Goal: Task Accomplishment & Management: Complete application form

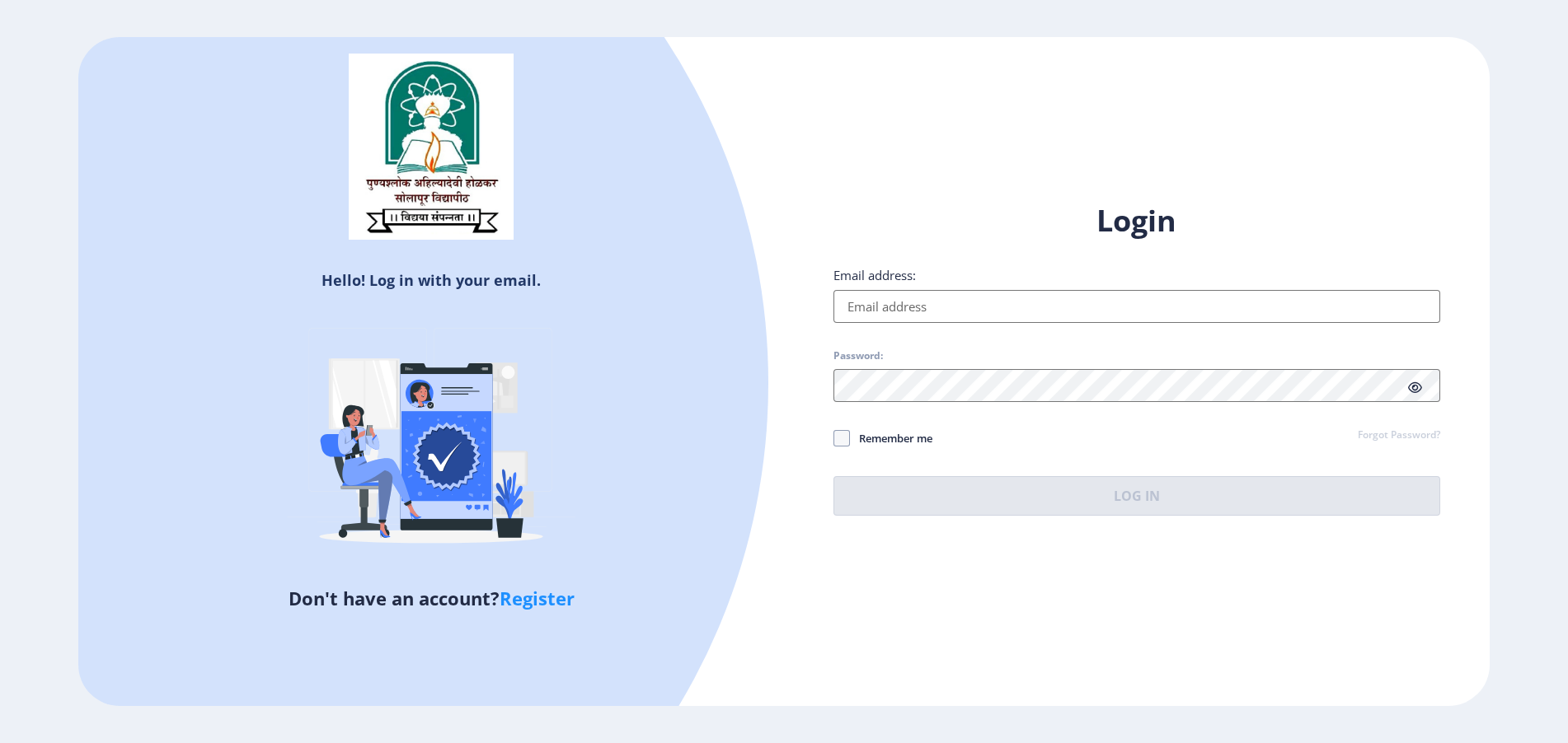
click at [879, 307] on input "Email address:" at bounding box center [1137, 307] width 607 height 33
paste input "[PERSON_NAME]"
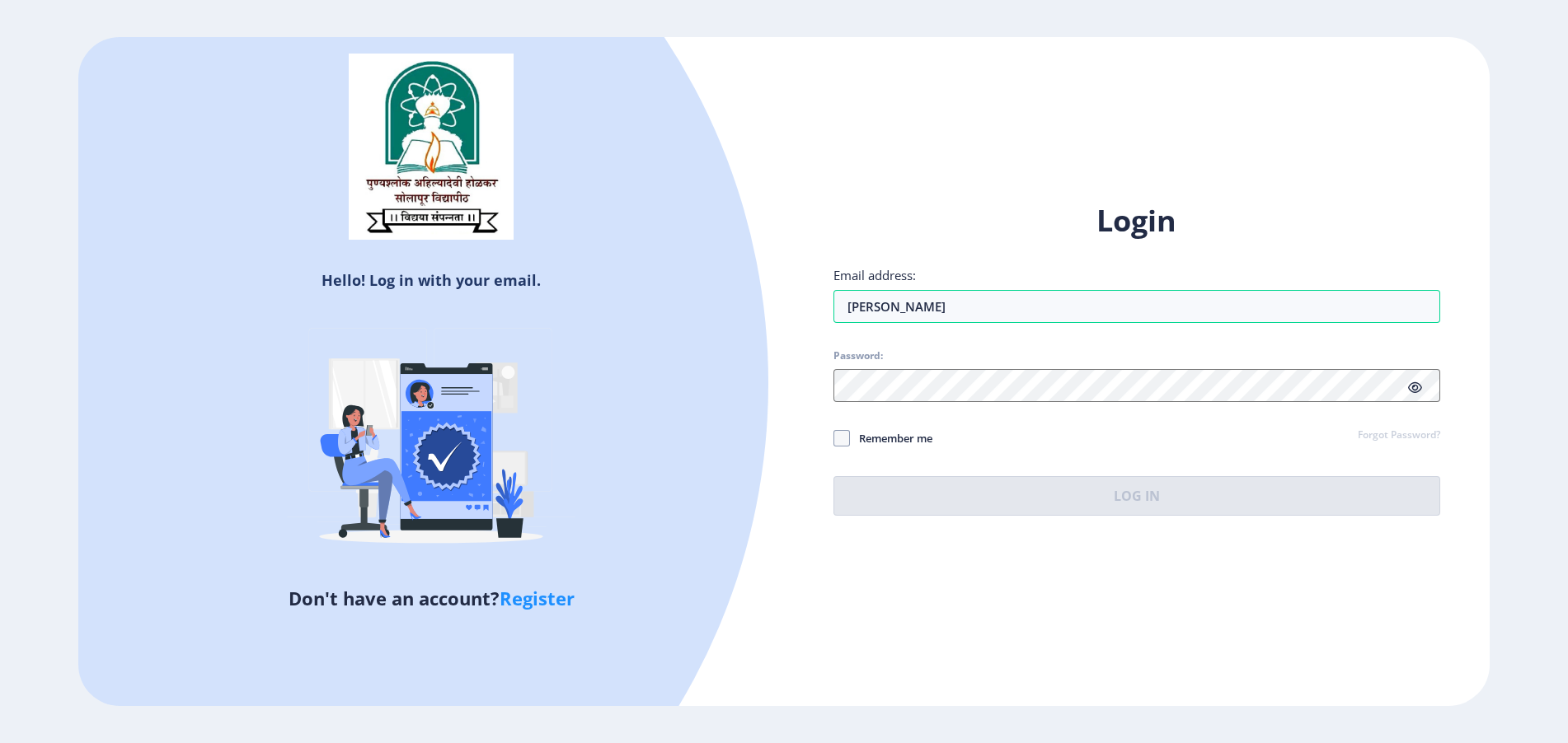
click at [875, 366] on span "Password:" at bounding box center [1137, 360] width 607 height 20
click at [961, 292] on input "[PERSON_NAME]" at bounding box center [1137, 307] width 607 height 33
paste input "[EMAIL_ADDRESS][DOMAIN_NAME]"
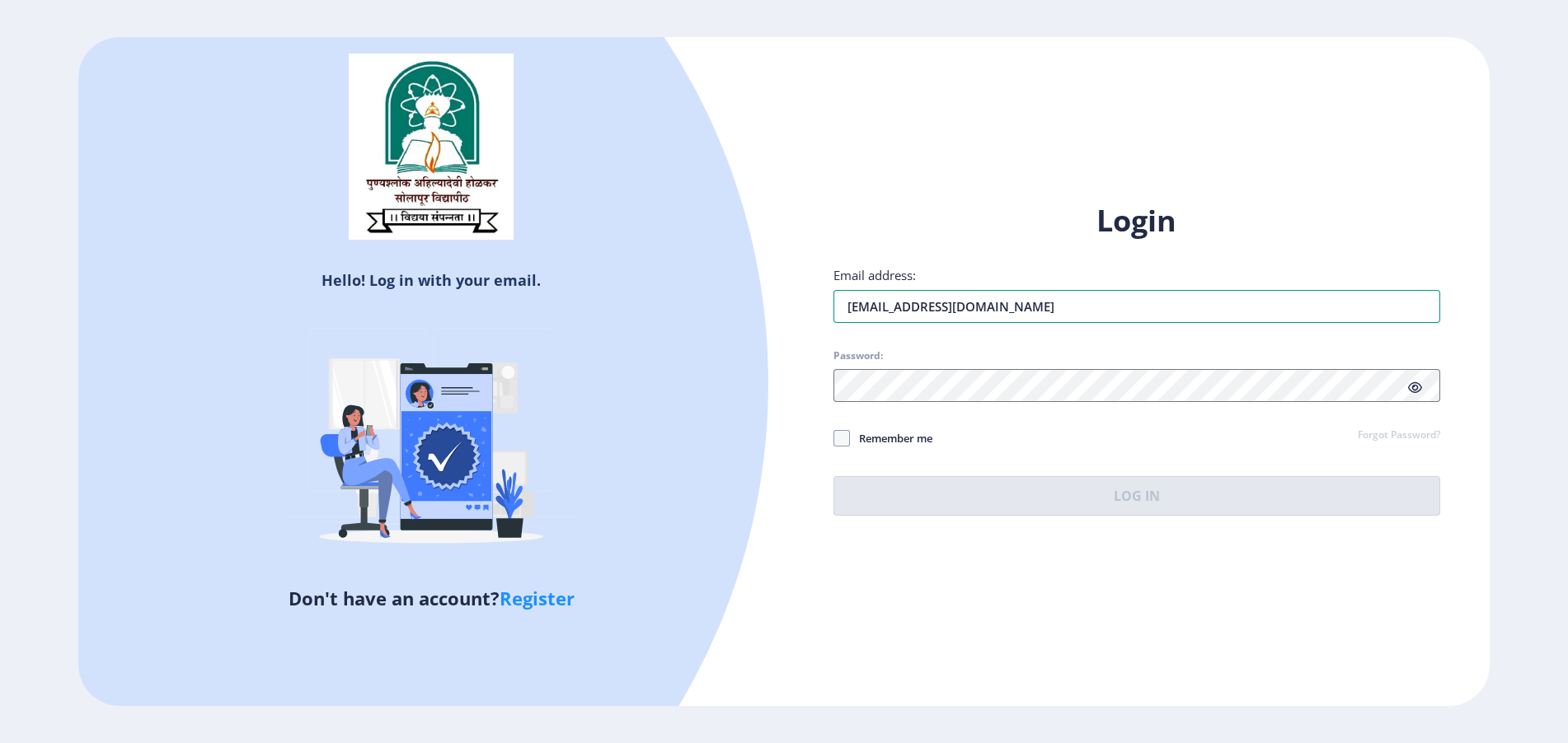
type input "[EMAIL_ADDRESS][DOMAIN_NAME]"
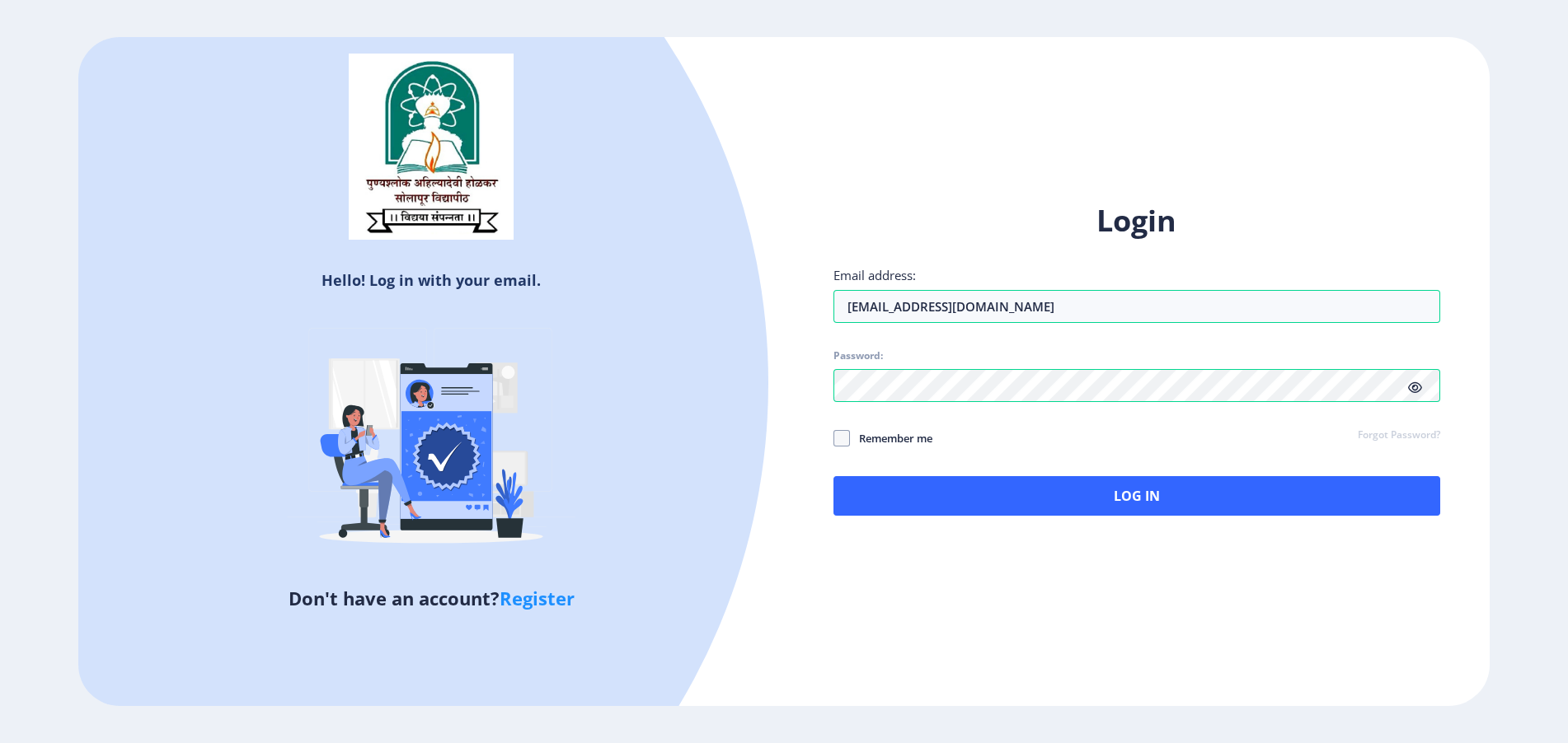
click at [809, 635] on div "Hello! Log in with your email. Don't have an account? Register Login Email addr…" at bounding box center [784, 372] width 1412 height 669
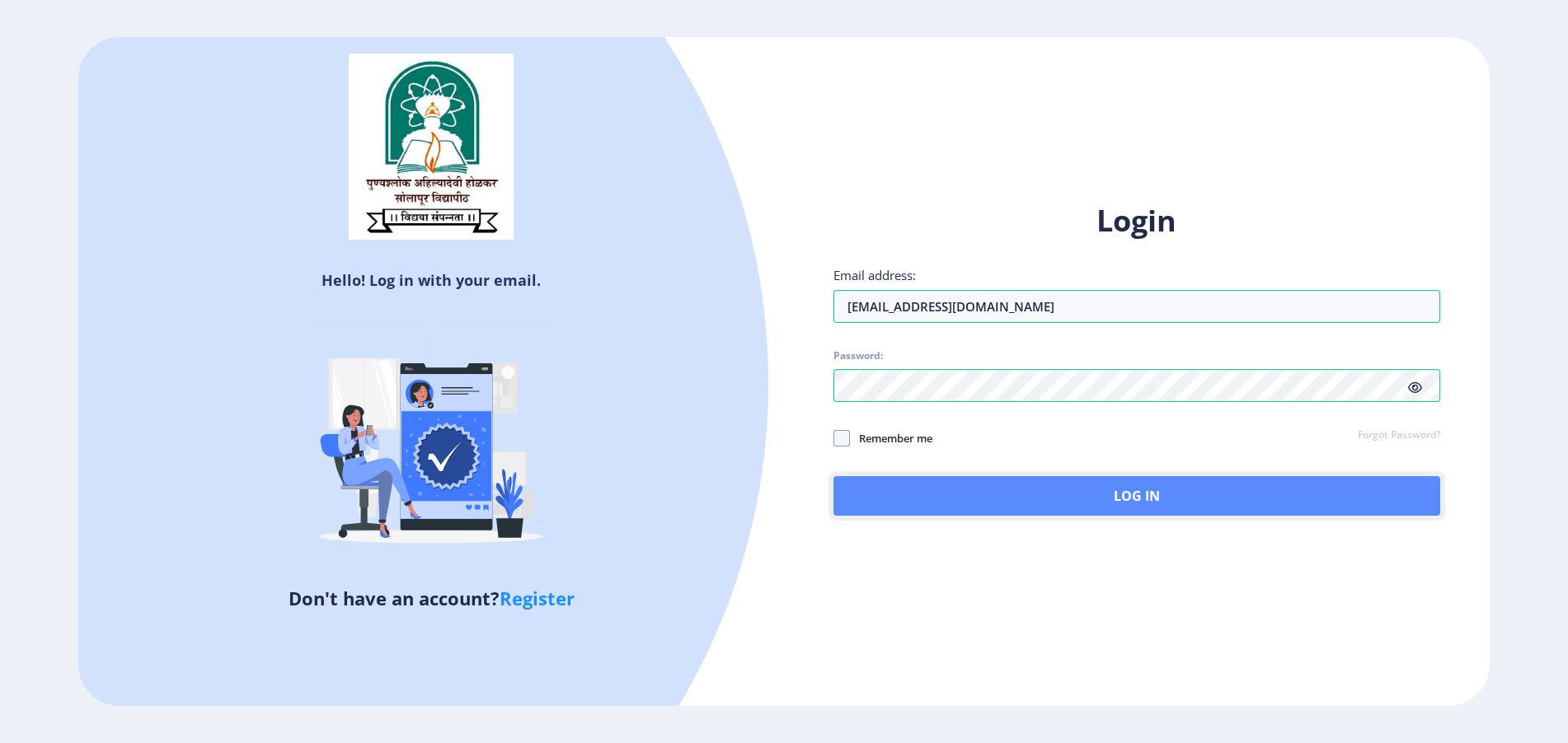
click at [906, 502] on button "Log In" at bounding box center [1137, 496] width 607 height 40
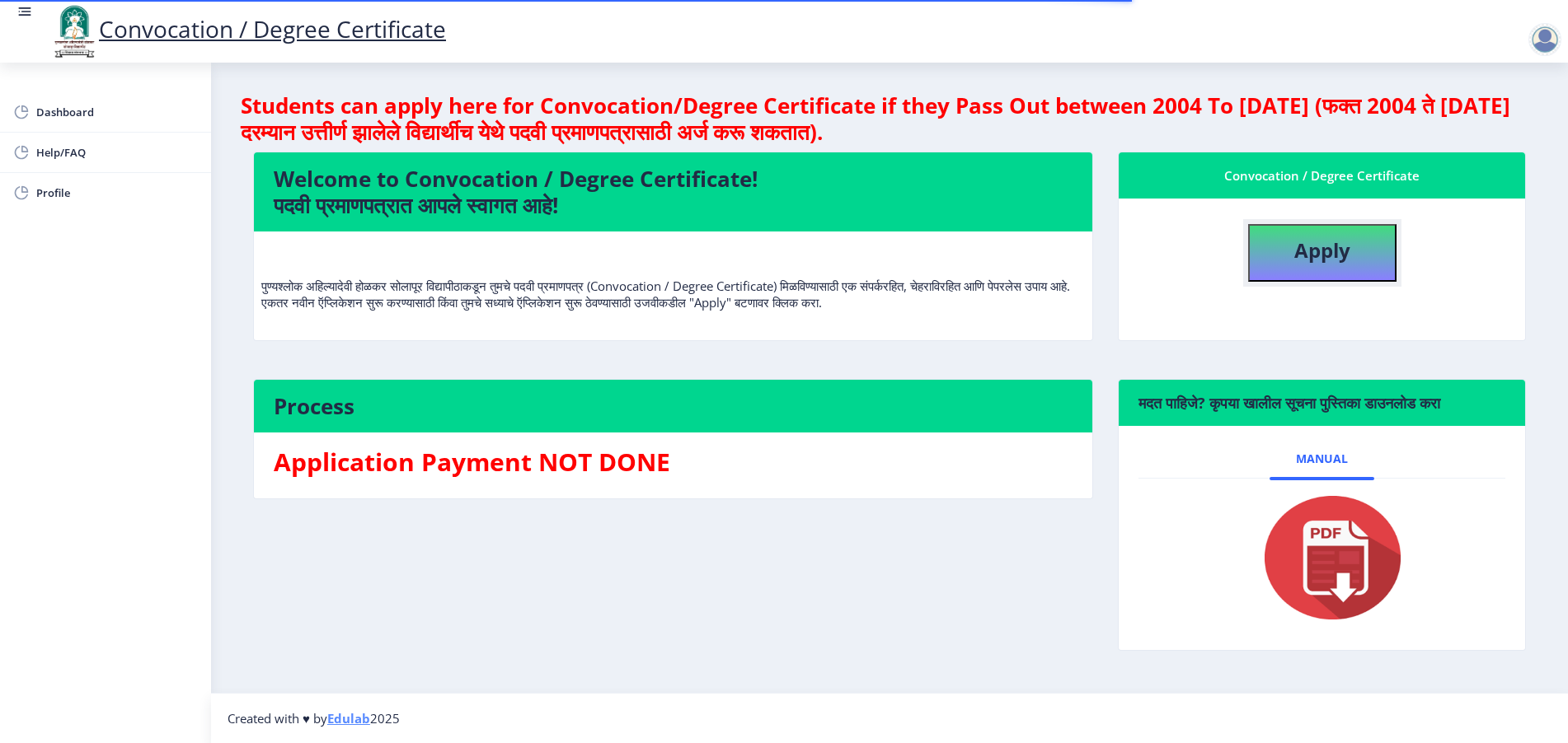
click at [1291, 271] on button "Apply" at bounding box center [1323, 253] width 149 height 58
select select
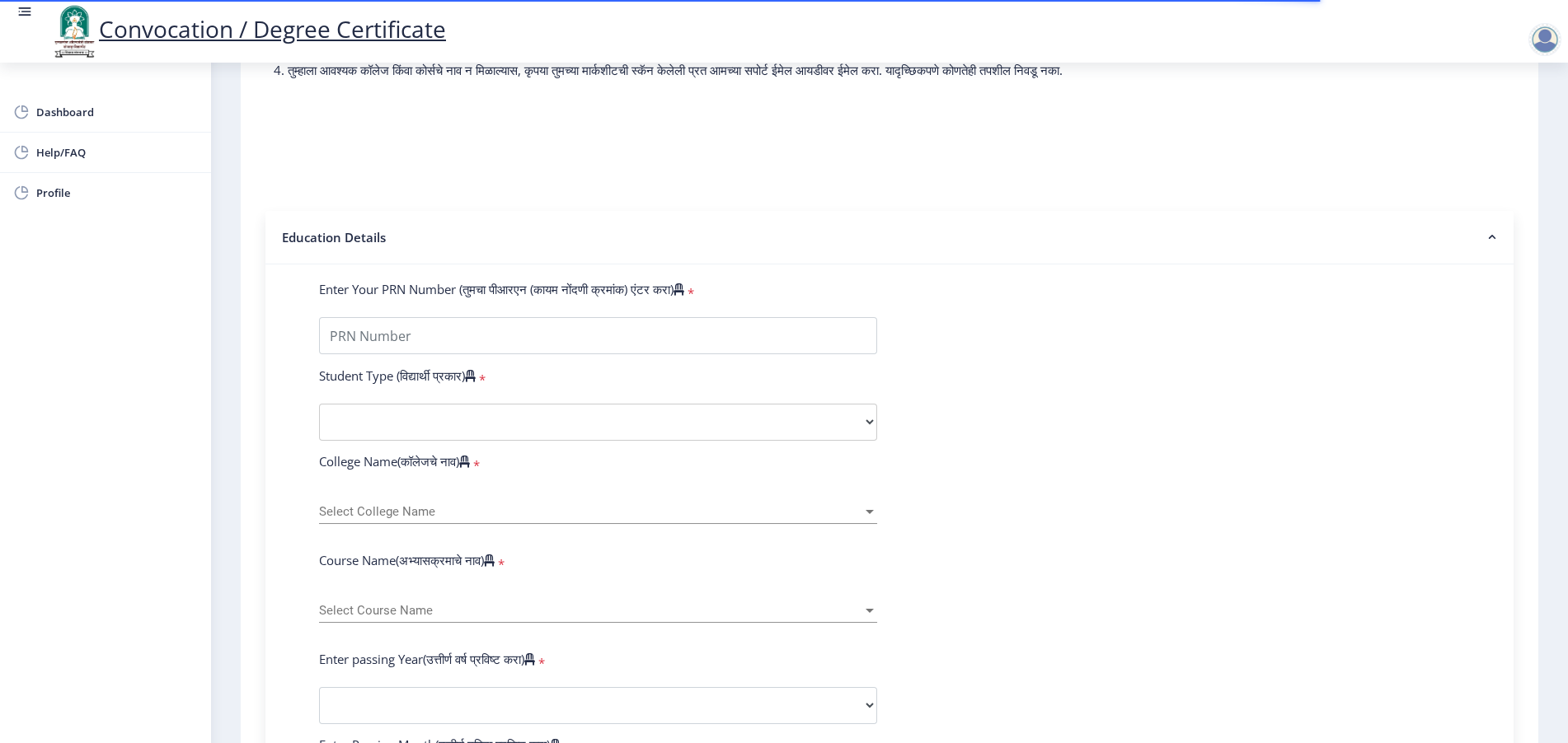
scroll to position [206, 0]
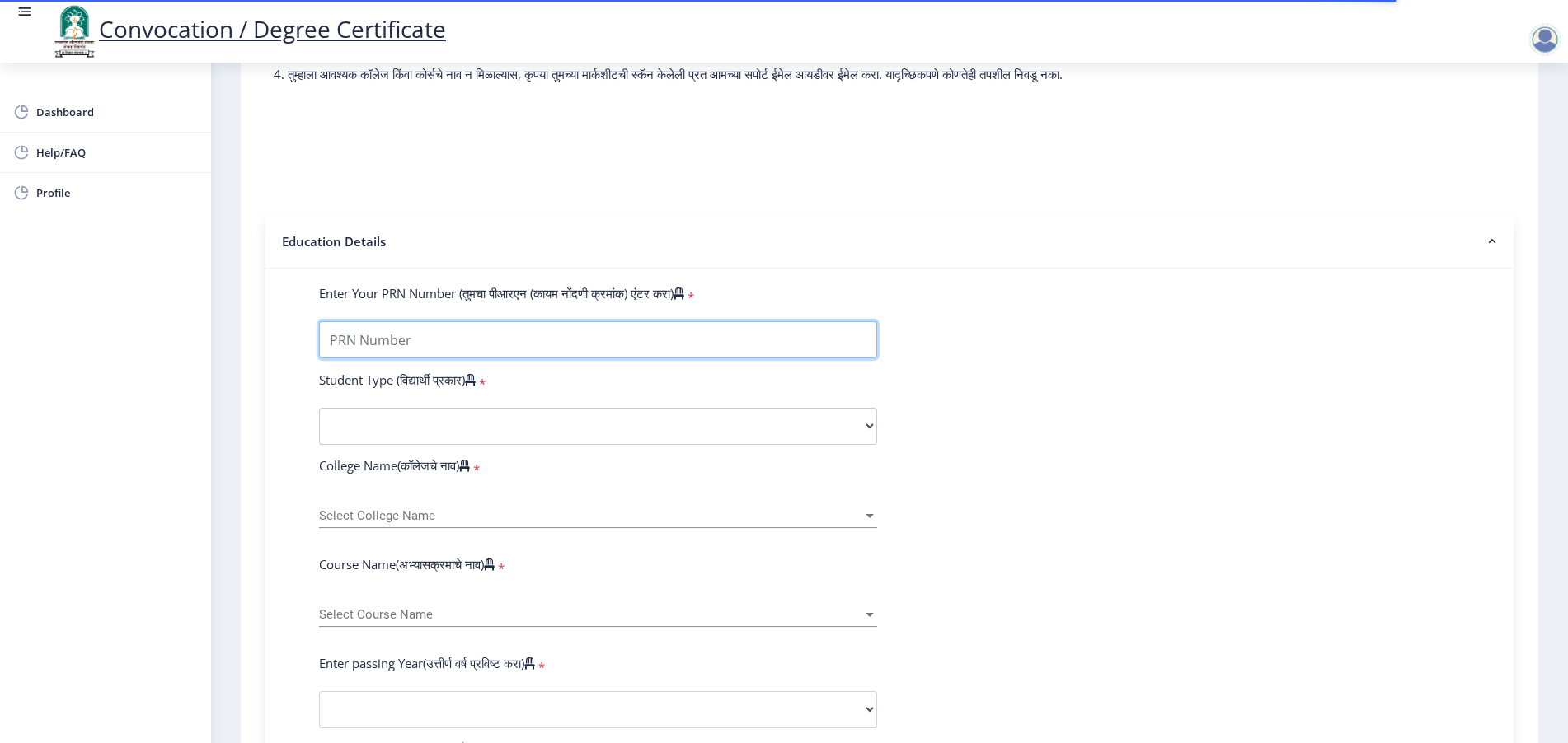
click at [447, 353] on input "Enter Your PRN Number (तुमचा पीआरएन (कायम नोंदणी क्रमांक) एंटर करा)" at bounding box center [598, 339] width 558 height 37
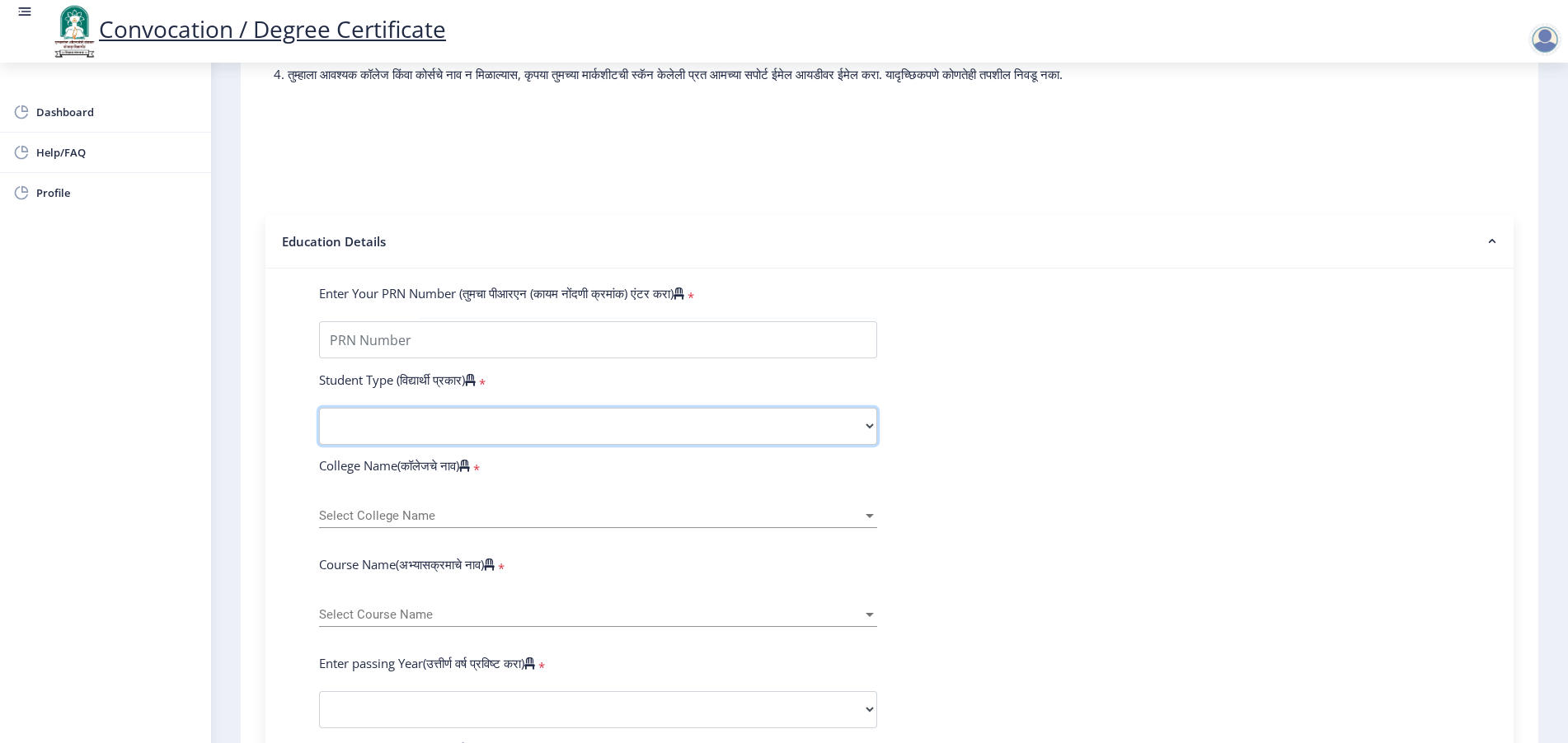
click at [392, 441] on select "Select Student Type Regular External" at bounding box center [598, 426] width 558 height 37
select select "Regular"
click at [319, 424] on select "Select Student Type Regular External" at bounding box center [598, 426] width 558 height 37
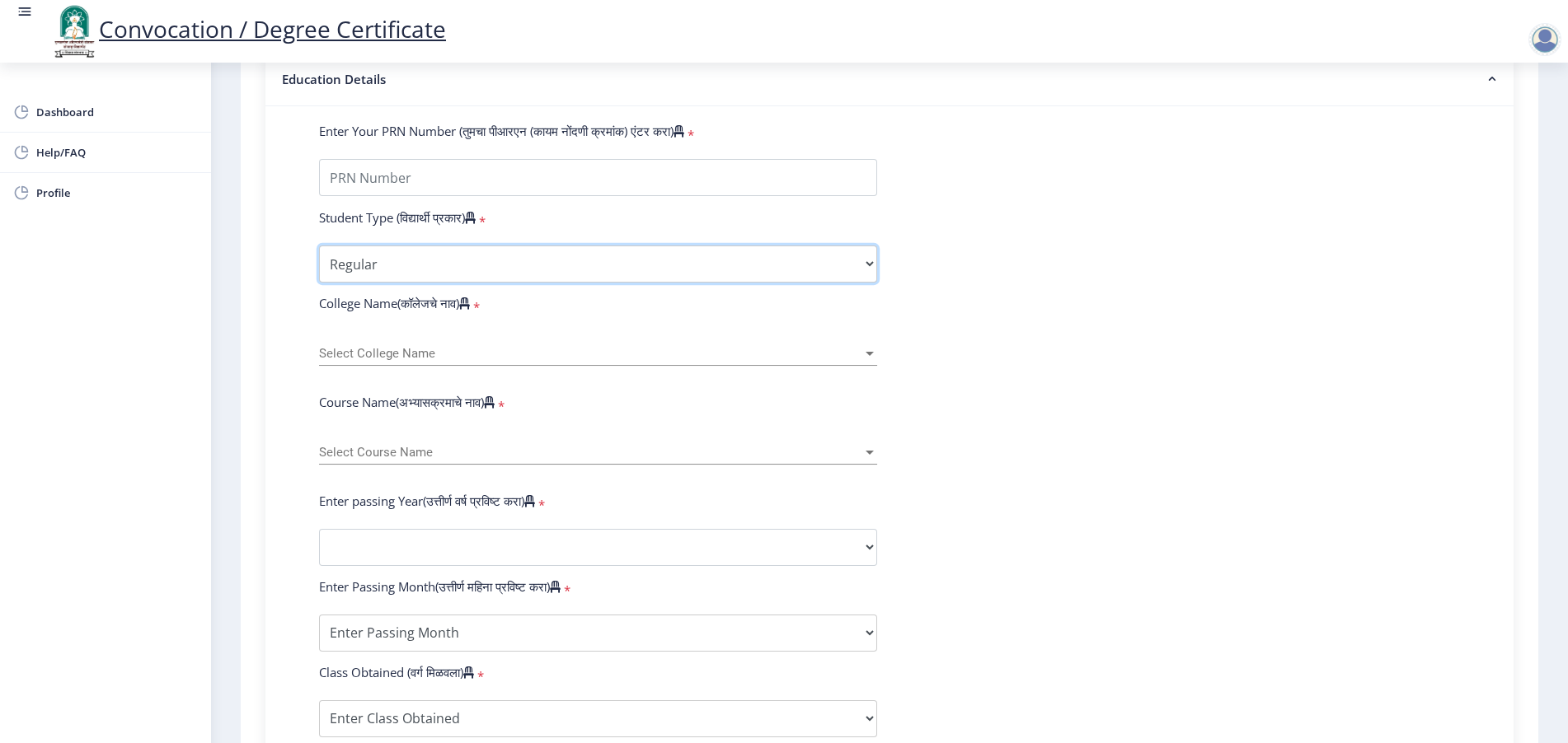
scroll to position [411, 0]
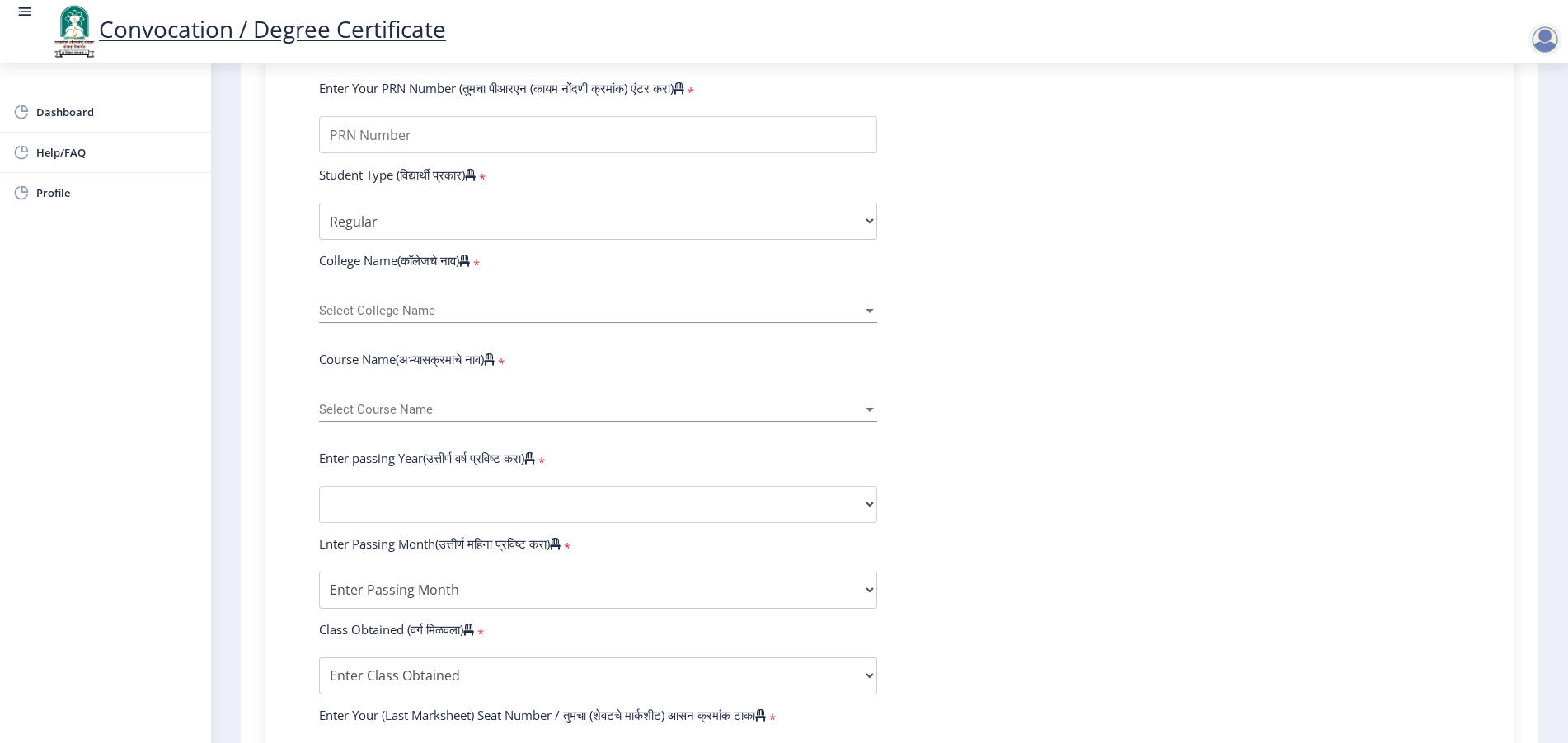
click at [358, 323] on div "Select College Name Select College Name" at bounding box center [598, 306] width 558 height 34
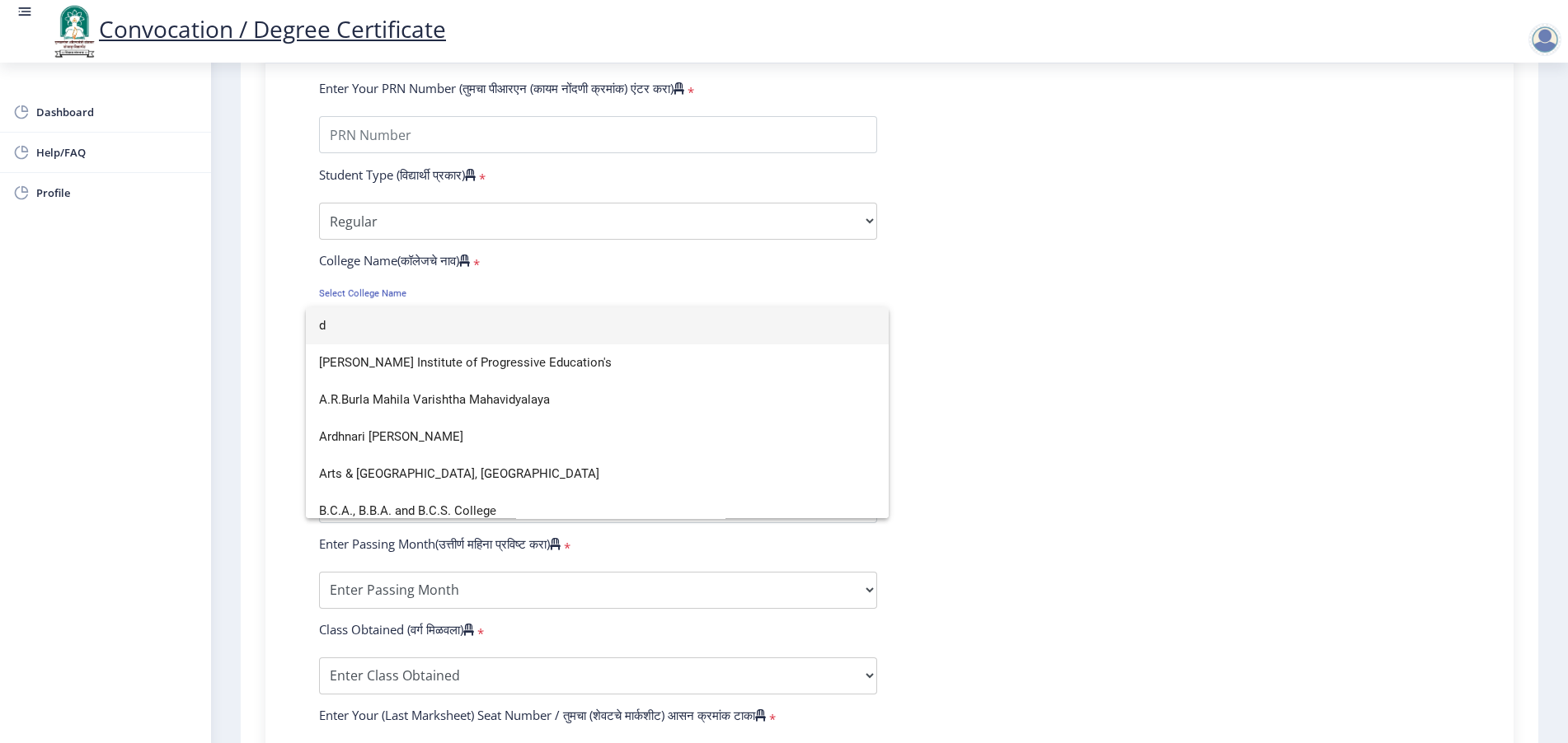
scroll to position [456, 0]
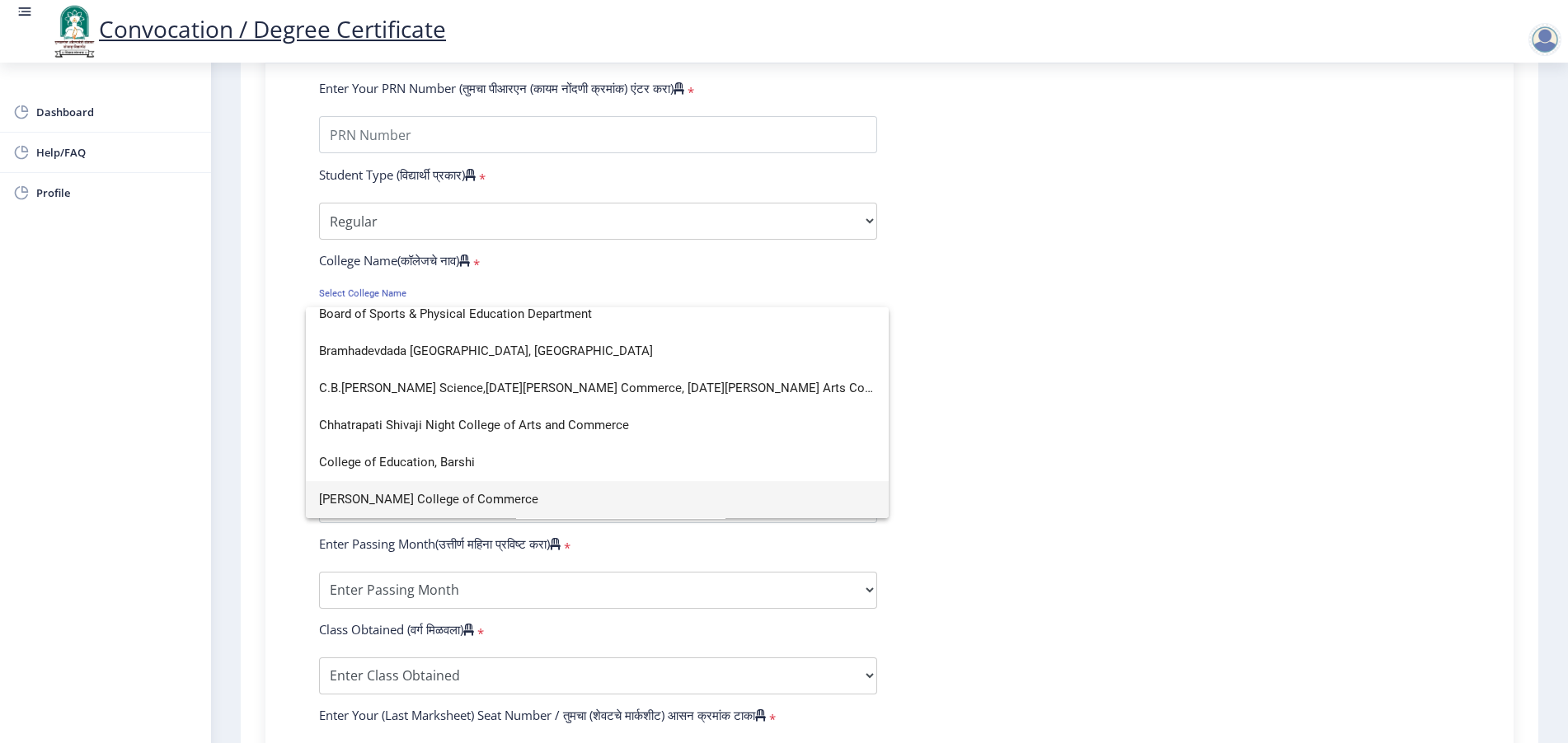
type input "d"
click at [384, 498] on span "[PERSON_NAME] College of Commerce" at bounding box center [597, 500] width 557 height 37
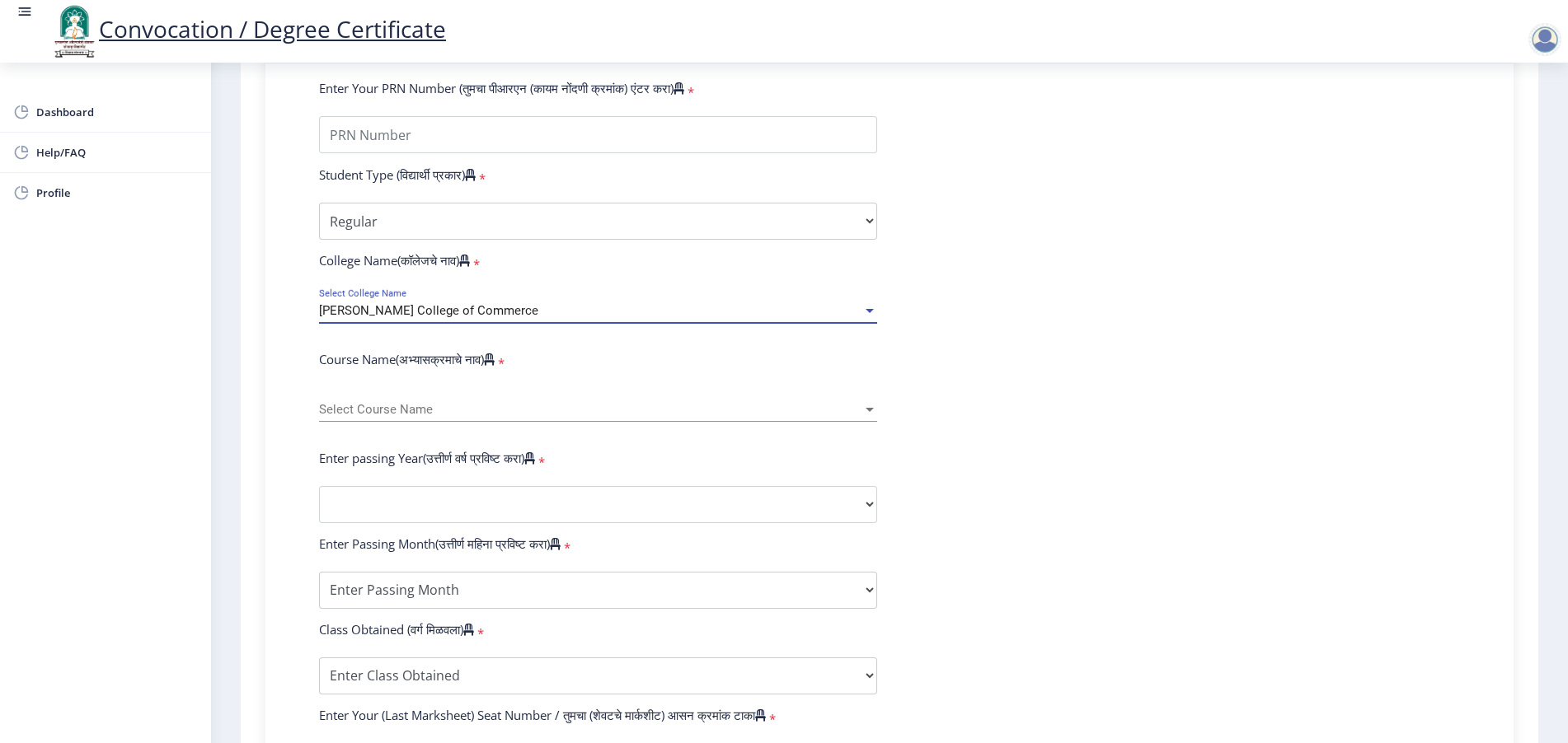
click at [341, 417] on span "Select Course Name" at bounding box center [591, 410] width 543 height 14
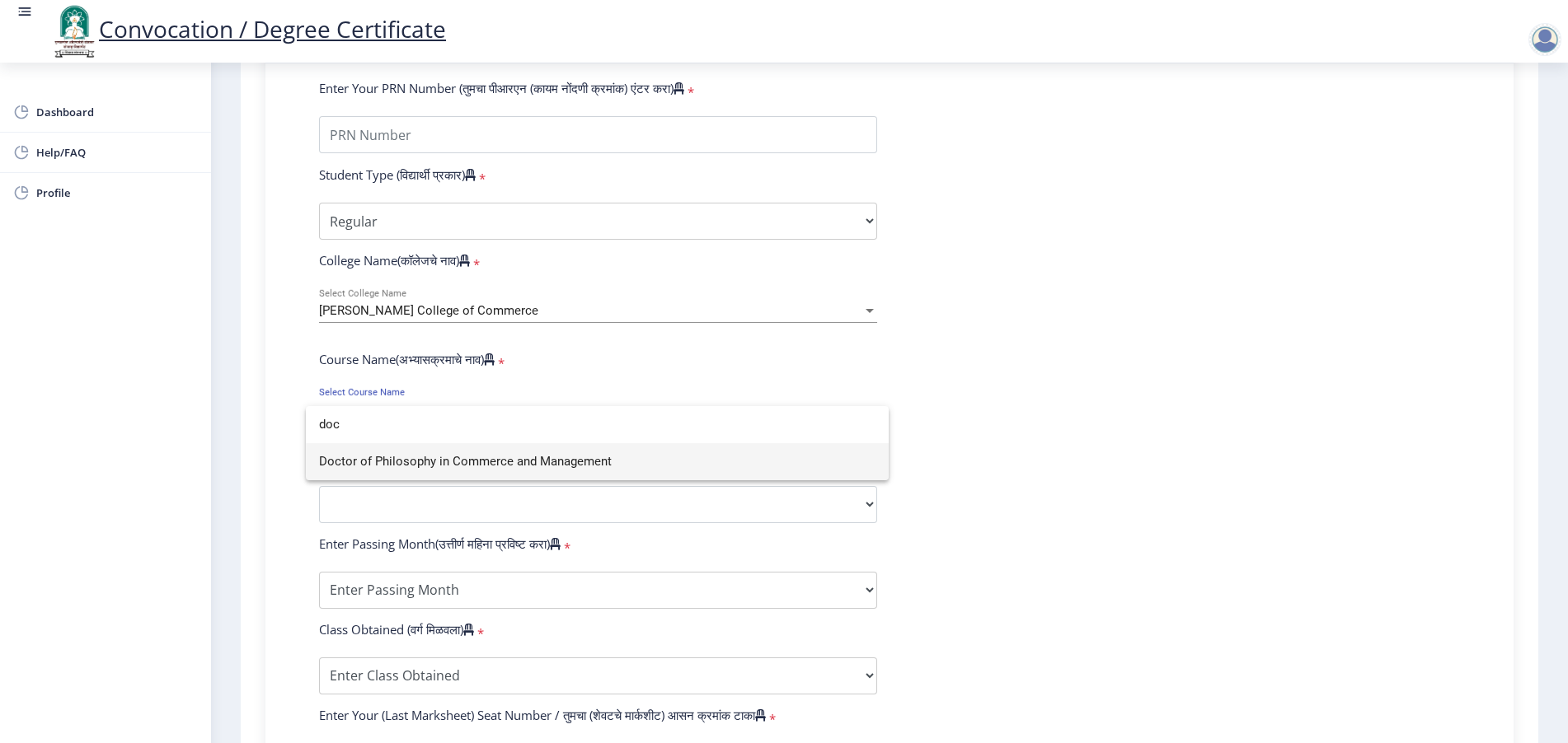
type input "doc"
click at [468, 474] on span "Doctor of Philosophy in Commerce and Management" at bounding box center [597, 462] width 557 height 37
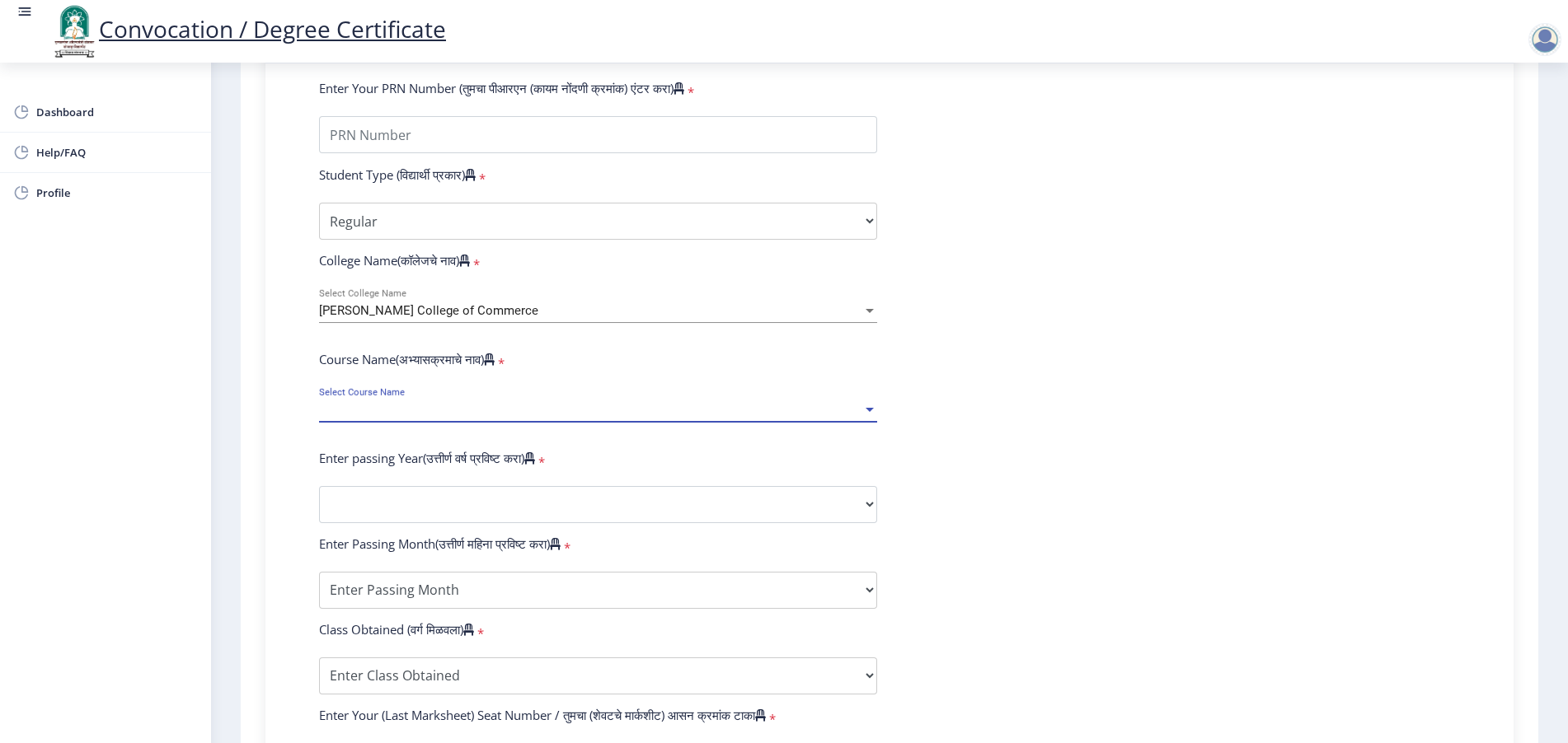
select select "January"
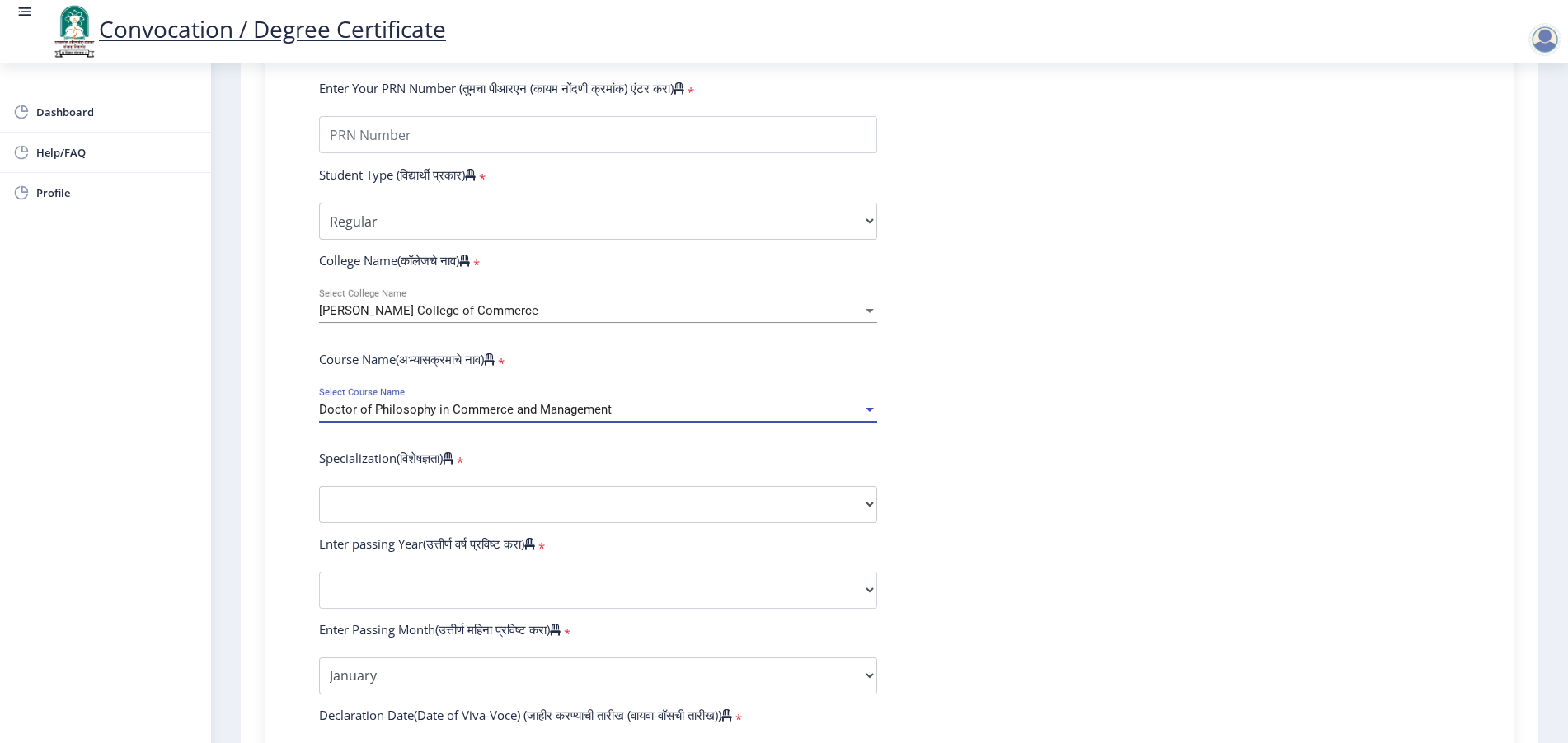
click at [355, 545] on form "Enter Your PRN Number (तुमचा पीआरएन (कायम नोंदणी क्रमांक) एंटर करा) * Student T…" at bounding box center [890, 603] width 1166 height 1046
click at [351, 523] on select "Specialization Accountancy Commerce Management Other" at bounding box center [598, 504] width 558 height 37
select select "Accountancy"
click at [319, 500] on select "Specialization Accountancy Commerce Management Other" at bounding box center [598, 504] width 558 height 37
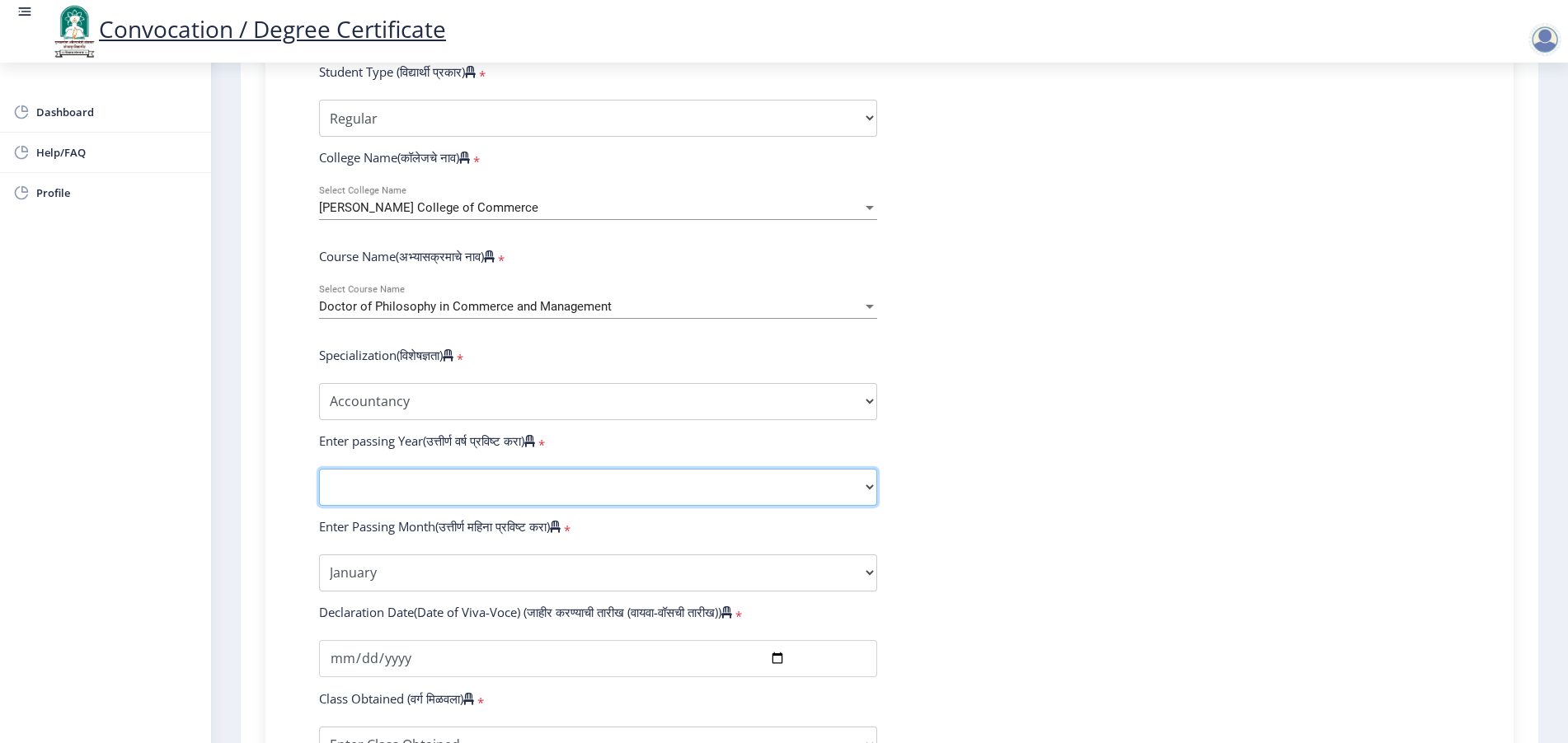
click at [379, 506] on select "2025 2024 2023 2022 2021 2020 2019 2018 2017 2016 2015 2014 2013 2012 2011 2010…" at bounding box center [598, 487] width 558 height 37
select select "2025"
click at [319, 483] on select "2025 2024 2023 2022 2021 2020 2019 2018 2017 2016 2015 2014 2013 2012 2011 2010…" at bounding box center [598, 487] width 558 height 37
click at [394, 592] on select "Enter Passing Month January February March April May June July August September…" at bounding box center [598, 573] width 558 height 37
click at [319, 570] on select "Enter Passing Month January February March April May June July August September…" at bounding box center [598, 573] width 558 height 37
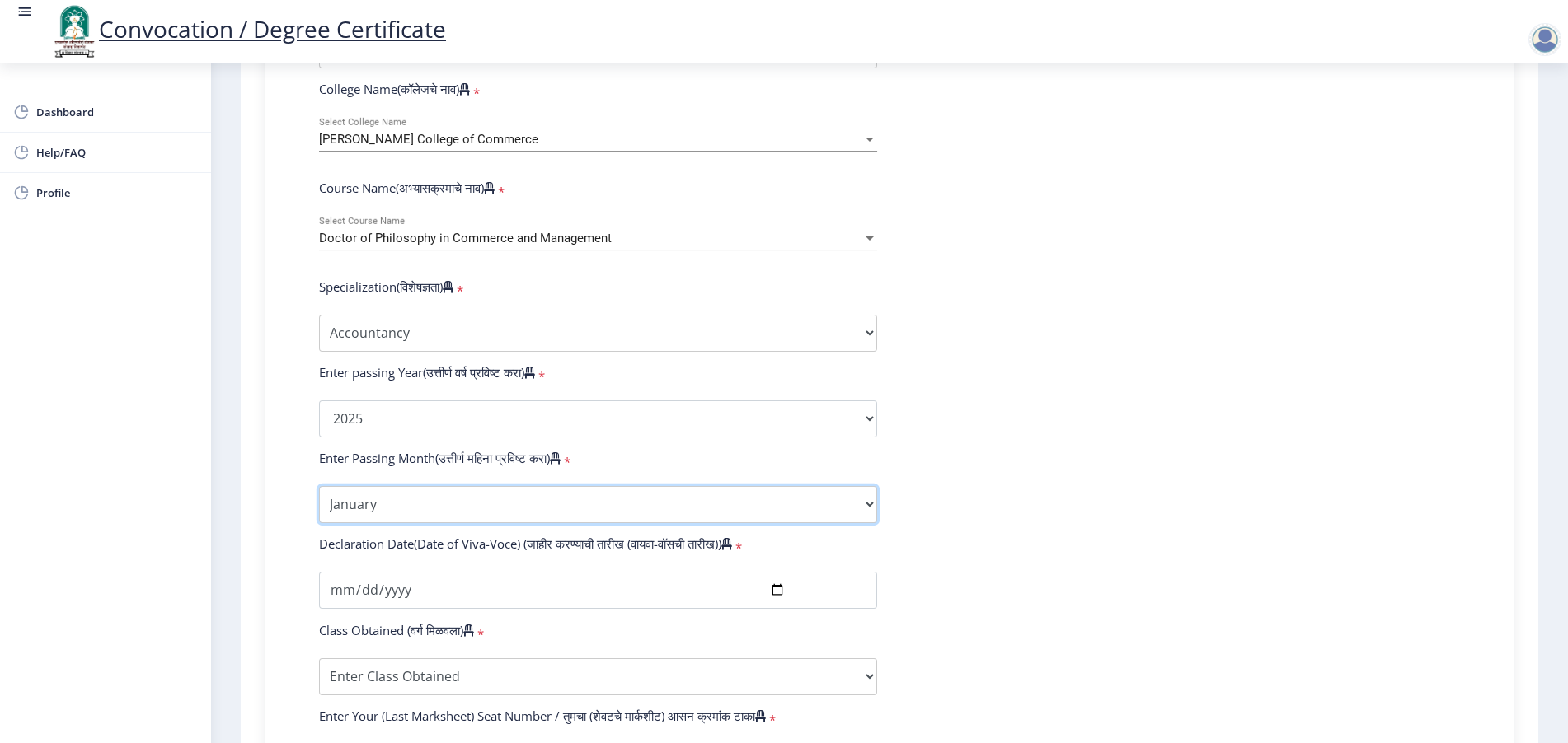
scroll to position [618, 0]
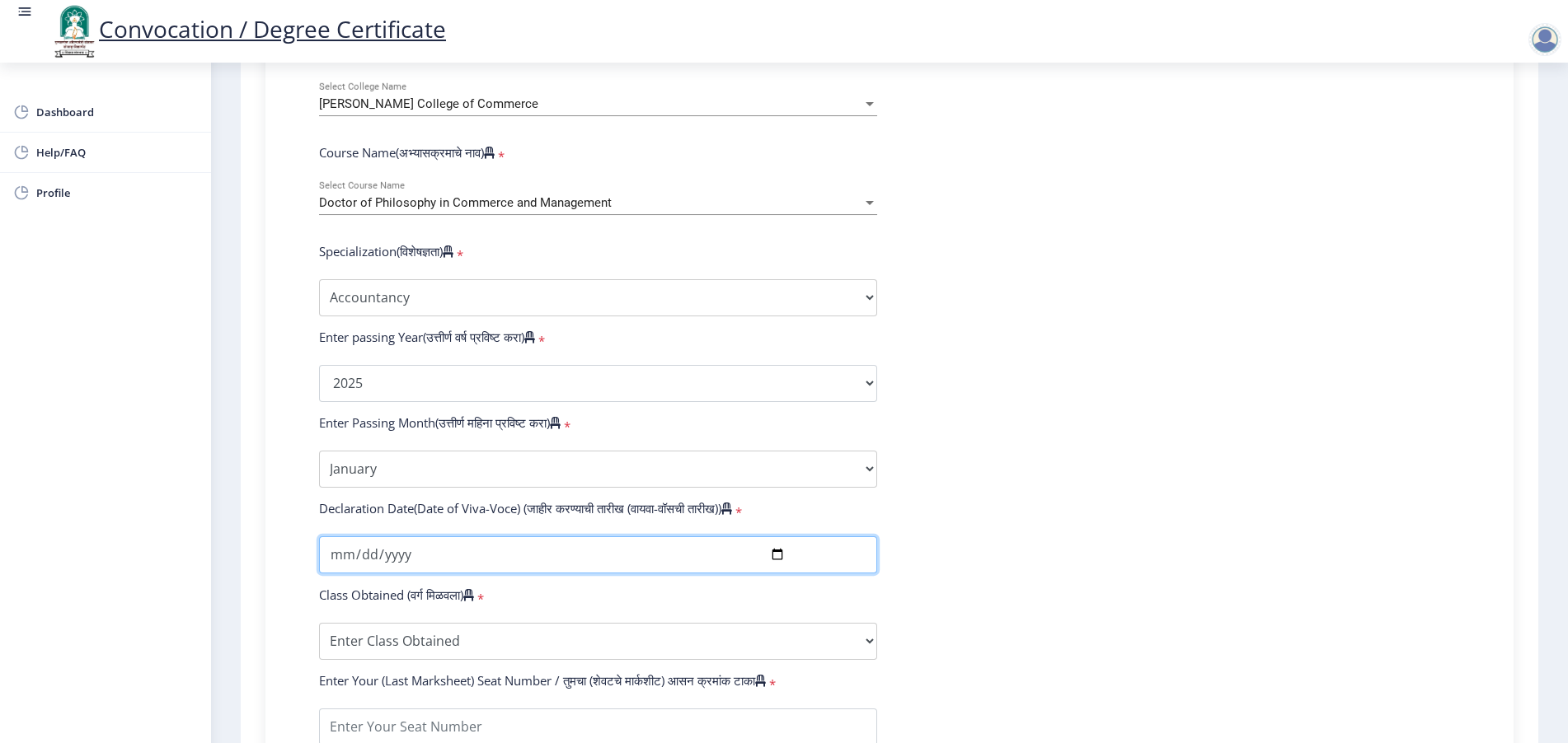
click at [780, 571] on input "date" at bounding box center [598, 555] width 558 height 37
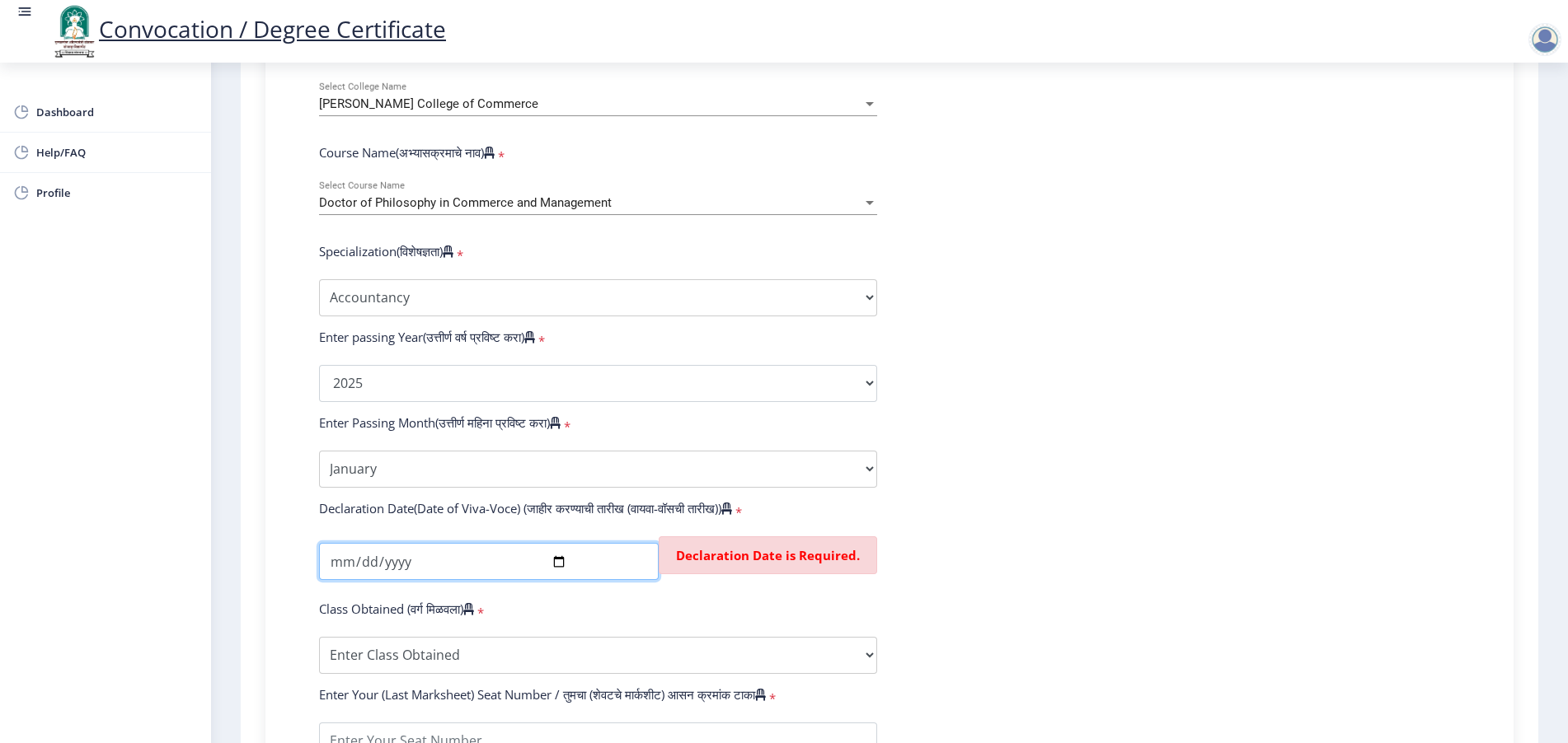
click at [571, 575] on input "date" at bounding box center [489, 561] width 340 height 37
click at [556, 575] on input "date" at bounding box center [489, 561] width 340 height 37
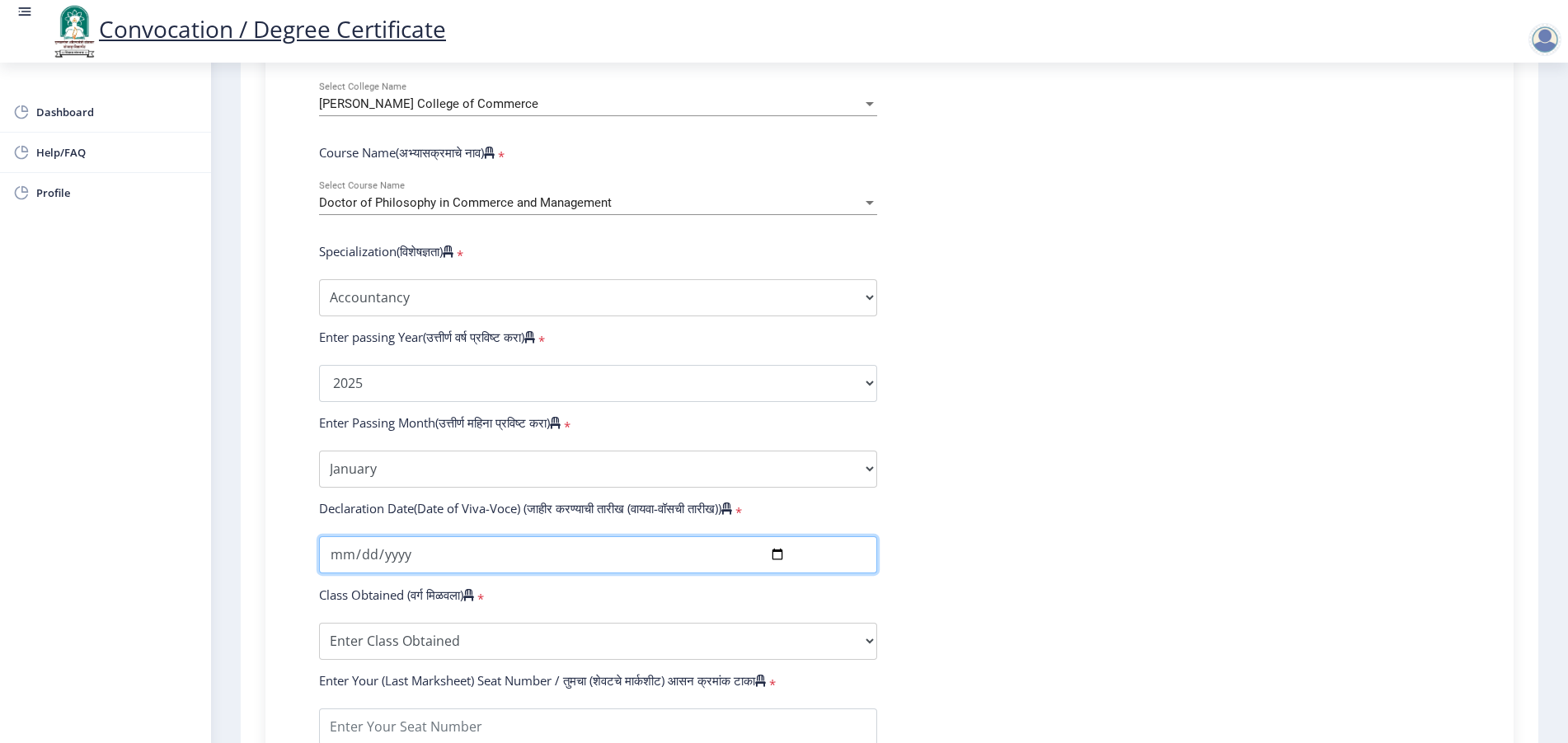
type input "[DATE]"
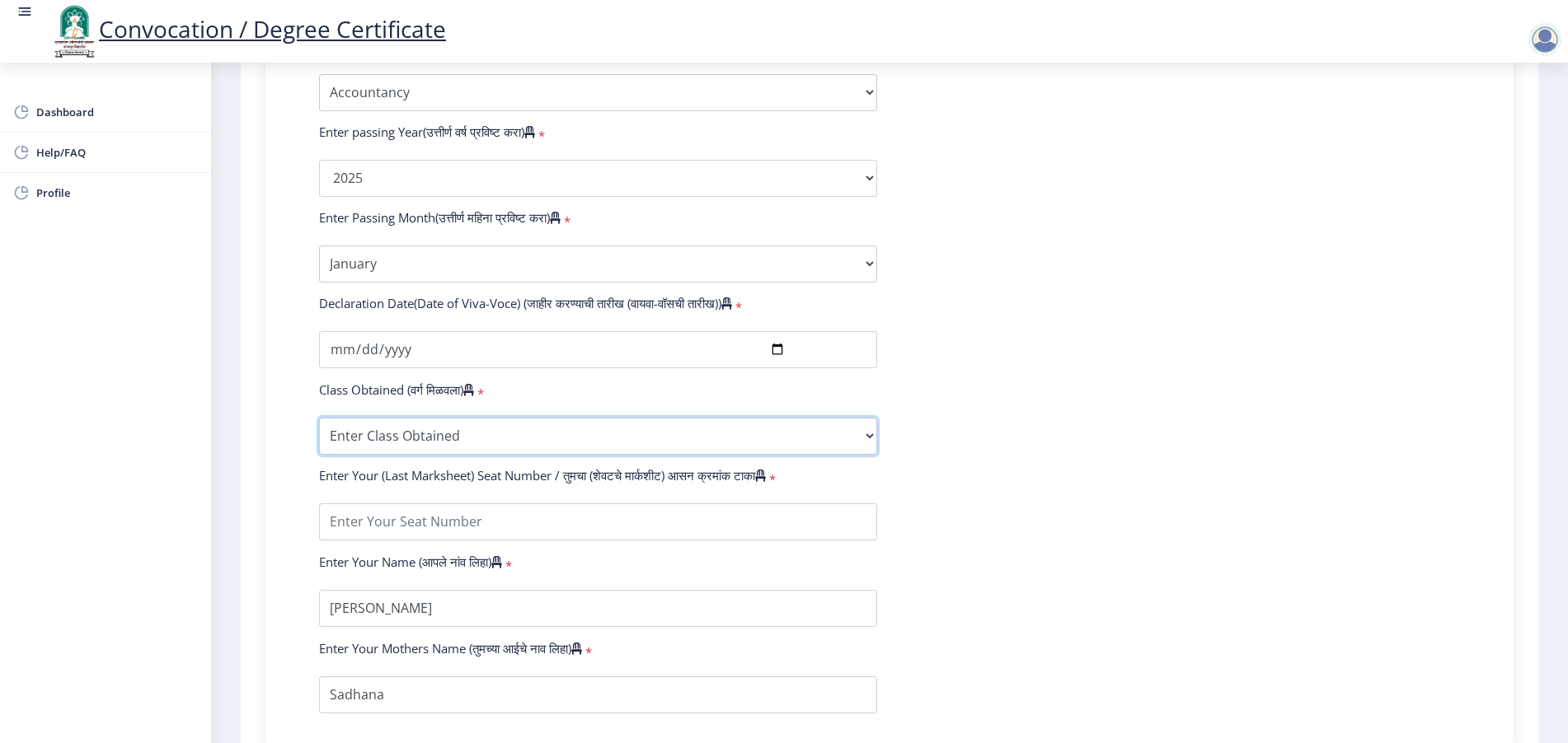
click at [346, 437] on select "Enter Class Obtained FIRST CLASS WITH DISTINCTION FIRST CLASS HIGHER SECOND CLA…" at bounding box center [598, 436] width 558 height 37
select select "PASS CLASS"
click at [319, 432] on select "Enter Class Obtained FIRST CLASS WITH DISTINCTION FIRST CLASS HIGHER SECOND CLA…" at bounding box center [598, 436] width 558 height 37
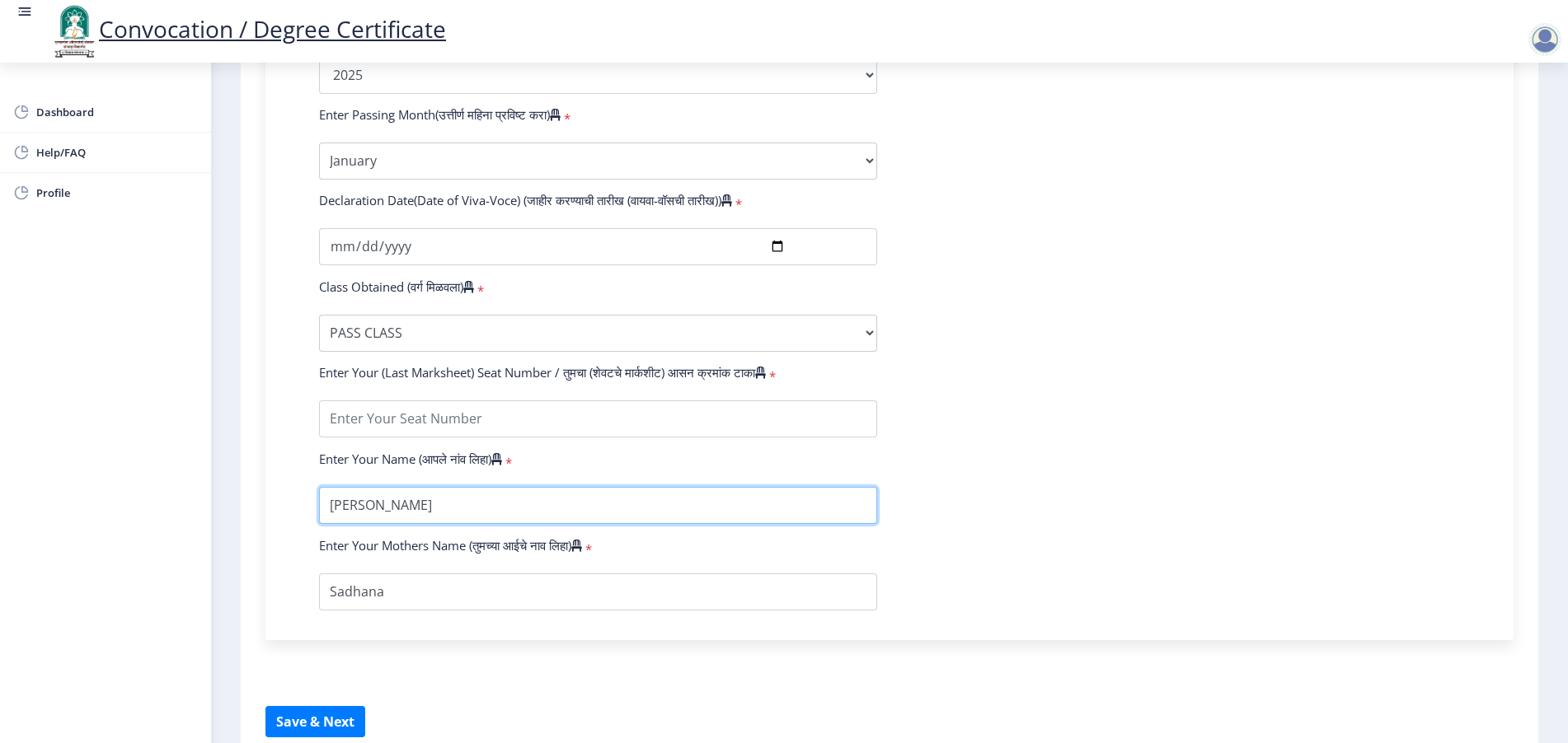
click at [540, 522] on input "textarea" at bounding box center [598, 505] width 558 height 37
paste input "[PERSON_NAME]"
type input "[PERSON_NAME]"
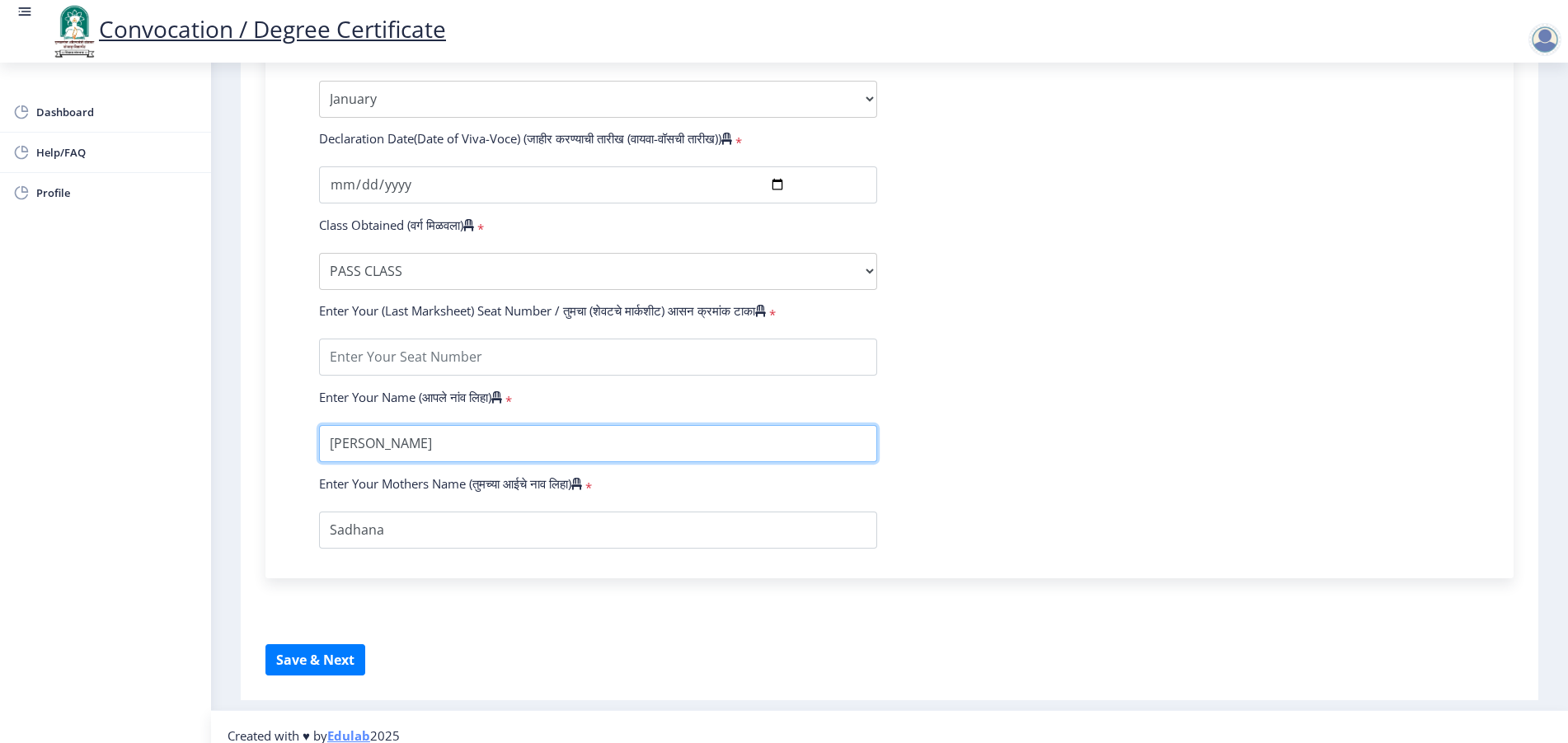
scroll to position [1020, 0]
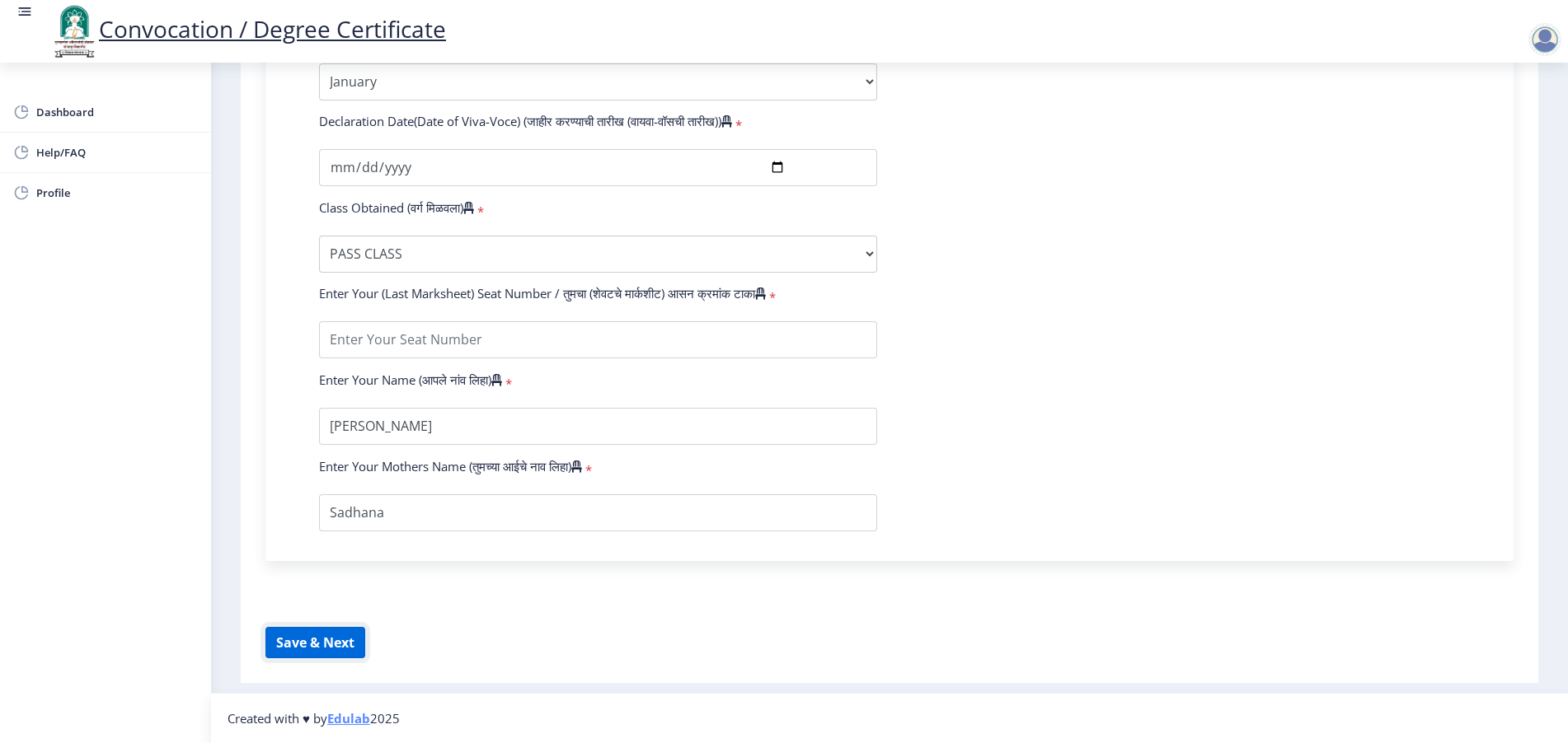
click at [329, 654] on button "Save & Next" at bounding box center [315, 642] width 100 height 32
click at [459, 248] on select "Enter Class Obtained FIRST CLASS WITH DISTINCTION FIRST CLASS HIGHER SECOND CLA…" at bounding box center [598, 253] width 558 height 37
click at [319, 235] on select "Enter Class Obtained FIRST CLASS WITH DISTINCTION FIRST CLASS HIGHER SECOND CLA…" at bounding box center [598, 253] width 558 height 37
click at [512, 337] on input "textarea" at bounding box center [598, 339] width 558 height 37
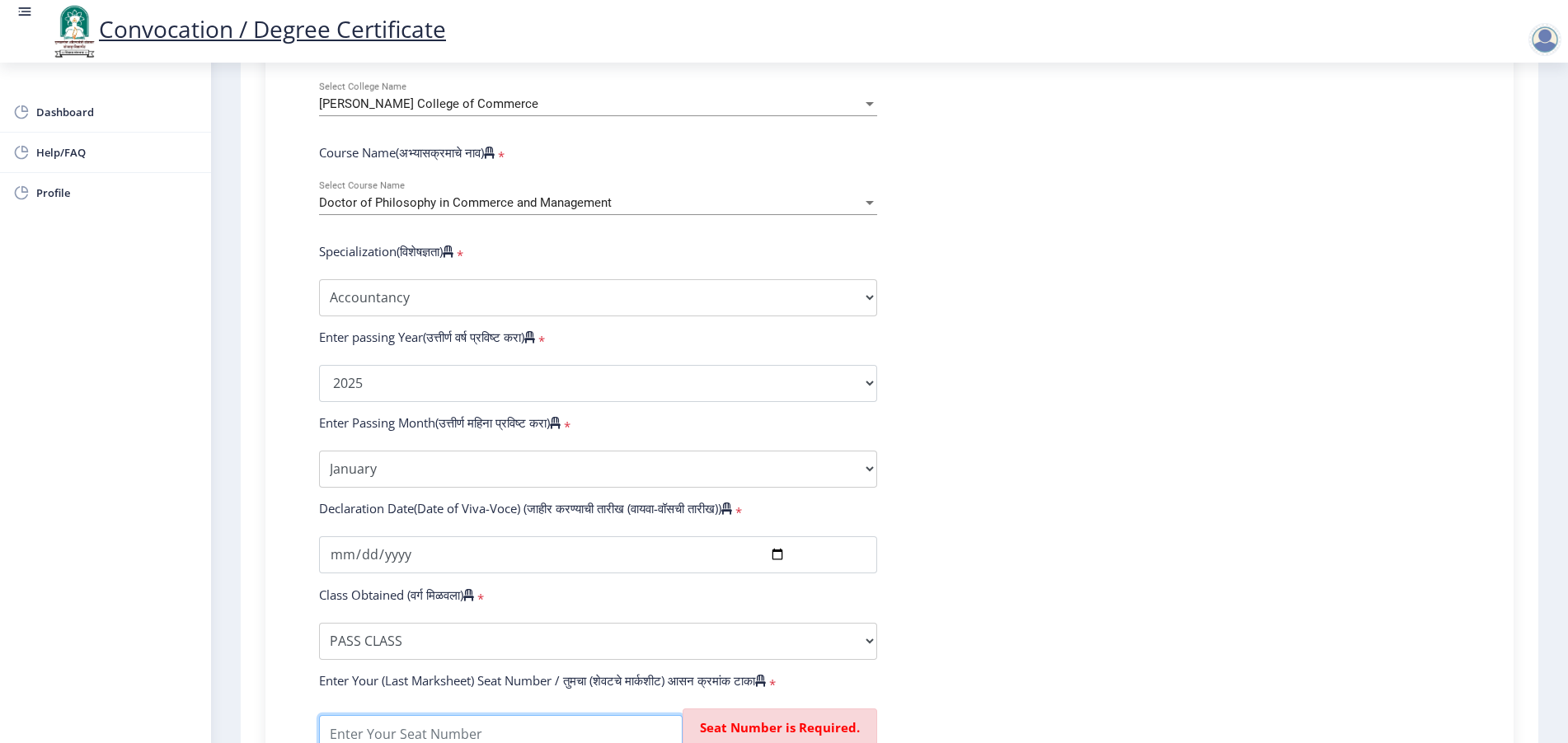
scroll to position [823, 0]
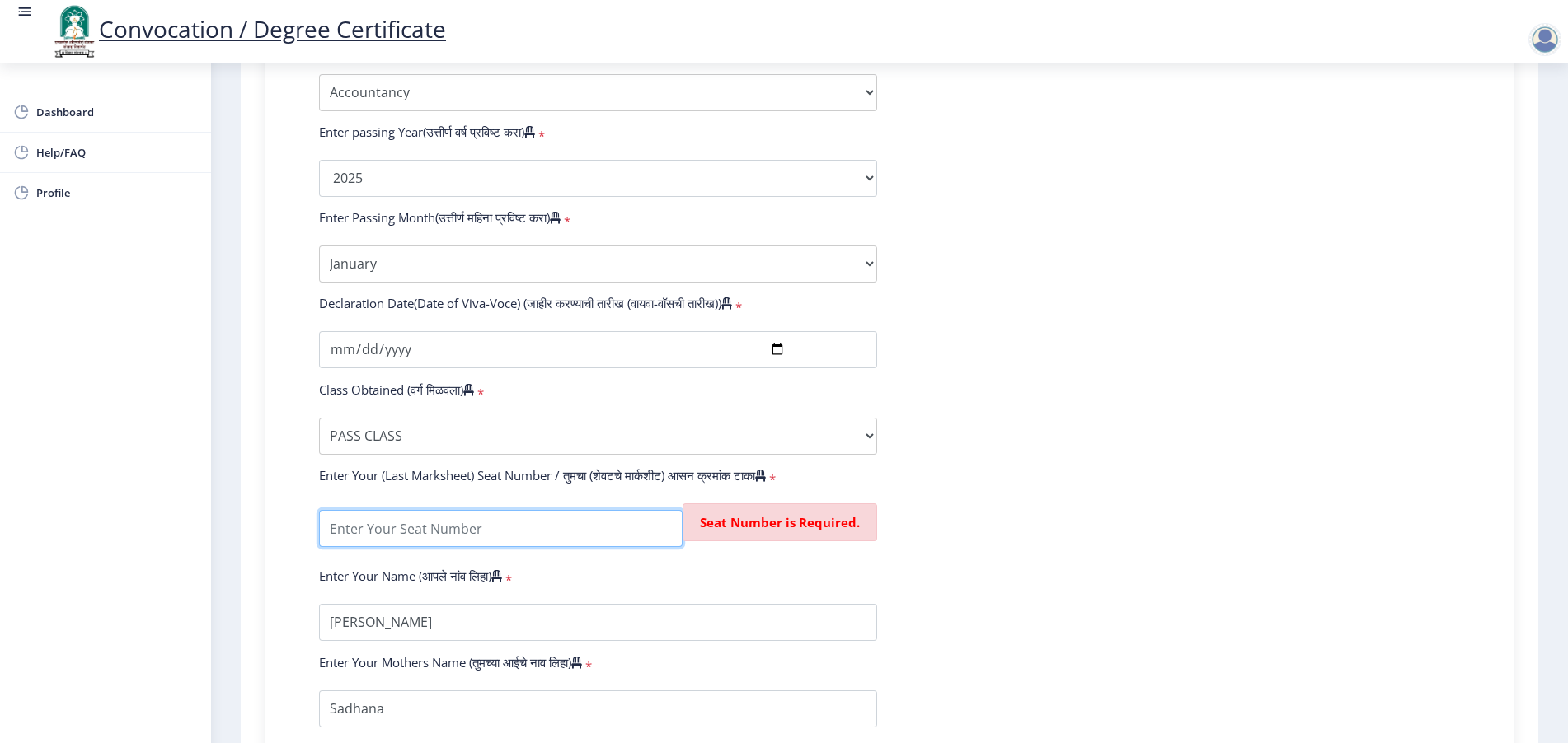
click at [467, 541] on input "textarea" at bounding box center [501, 528] width 364 height 37
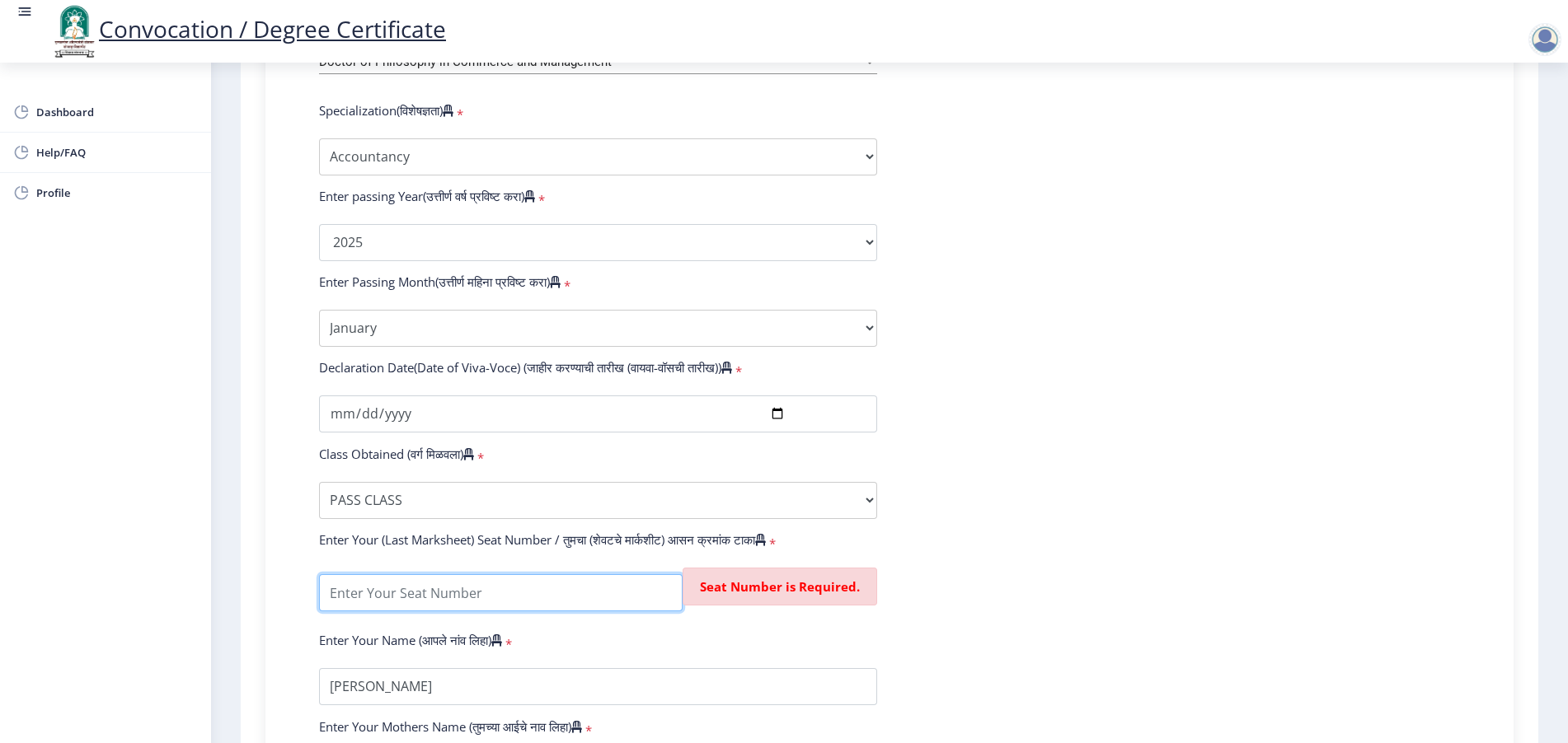
scroll to position [926, 0]
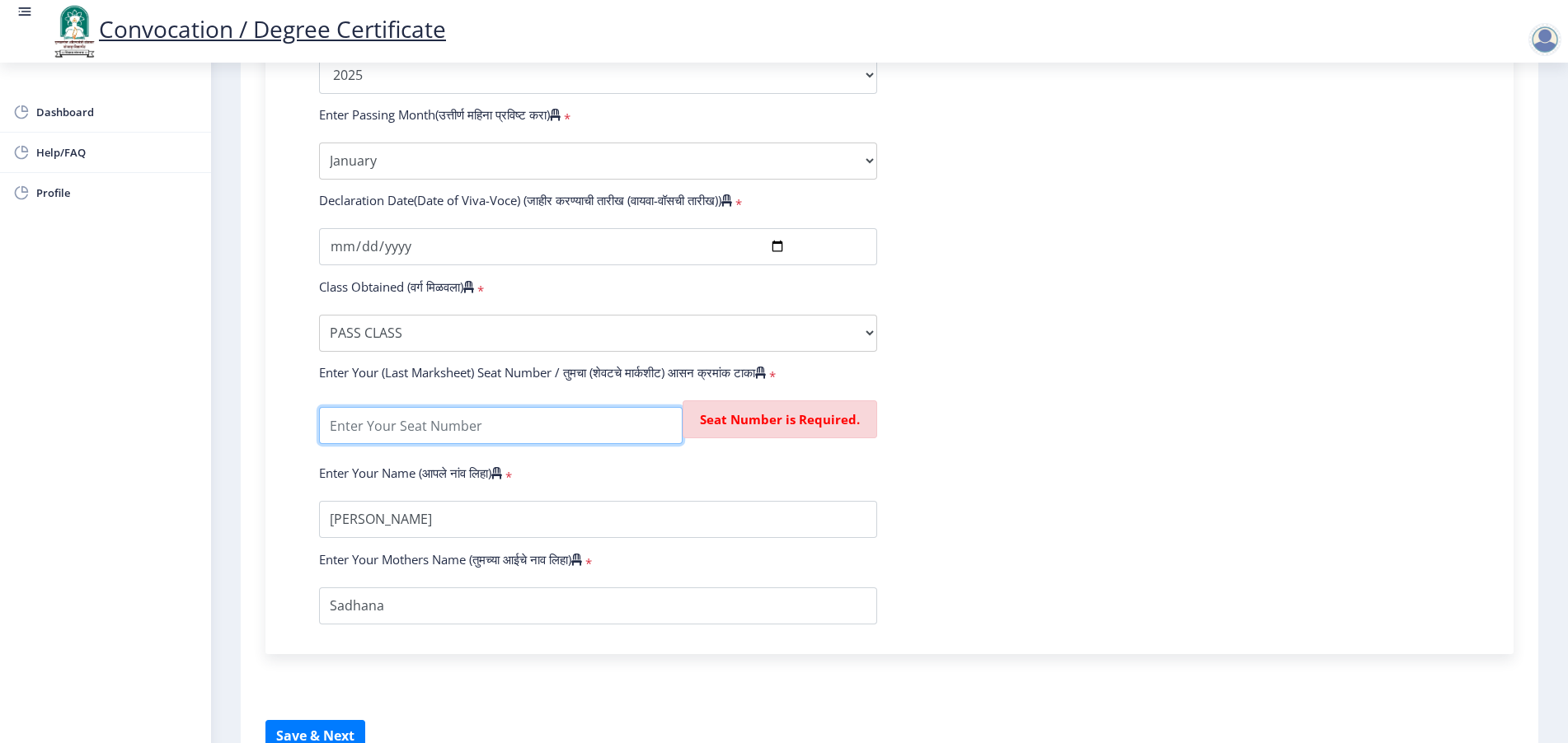
click at [394, 445] on input "textarea" at bounding box center [501, 425] width 364 height 37
paste input "P-3709"
type input "P-3709"
click at [381, 445] on input "textarea" at bounding box center [484, 425] width 330 height 37
drag, startPoint x: 451, startPoint y: 436, endPoint x: 218, endPoint y: 415, distance: 233.9
